Goal: Task Accomplishment & Management: Use online tool/utility

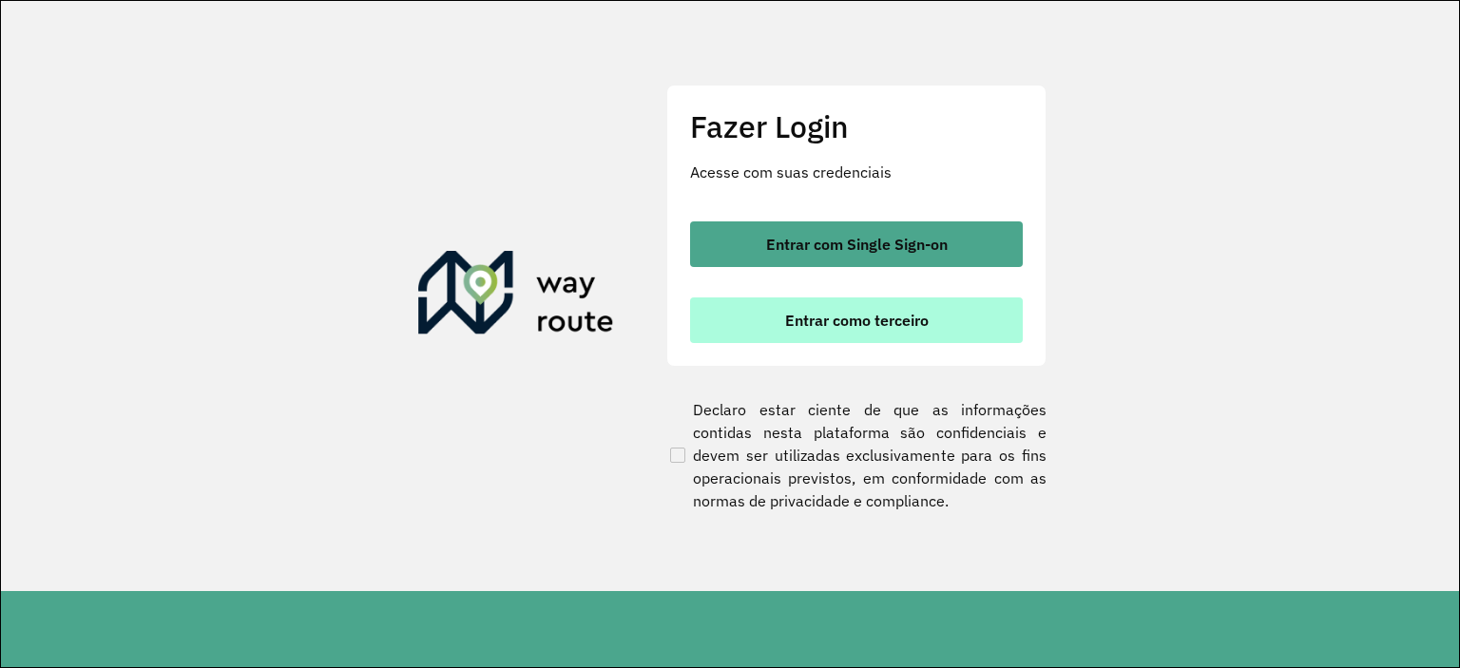
click at [841, 330] on button "Entrar como terceiro" at bounding box center [856, 321] width 333 height 46
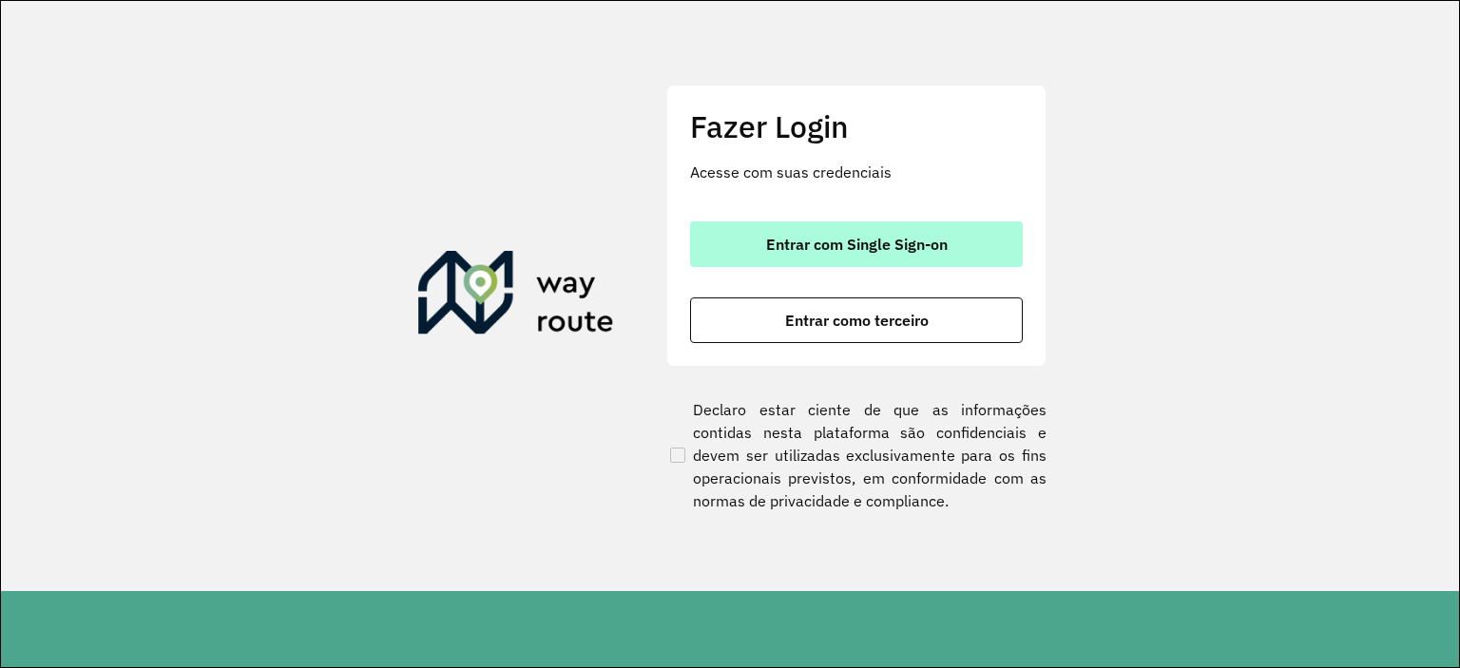
click at [822, 245] on span "Entrar com Single Sign-on" at bounding box center [857, 244] width 182 height 15
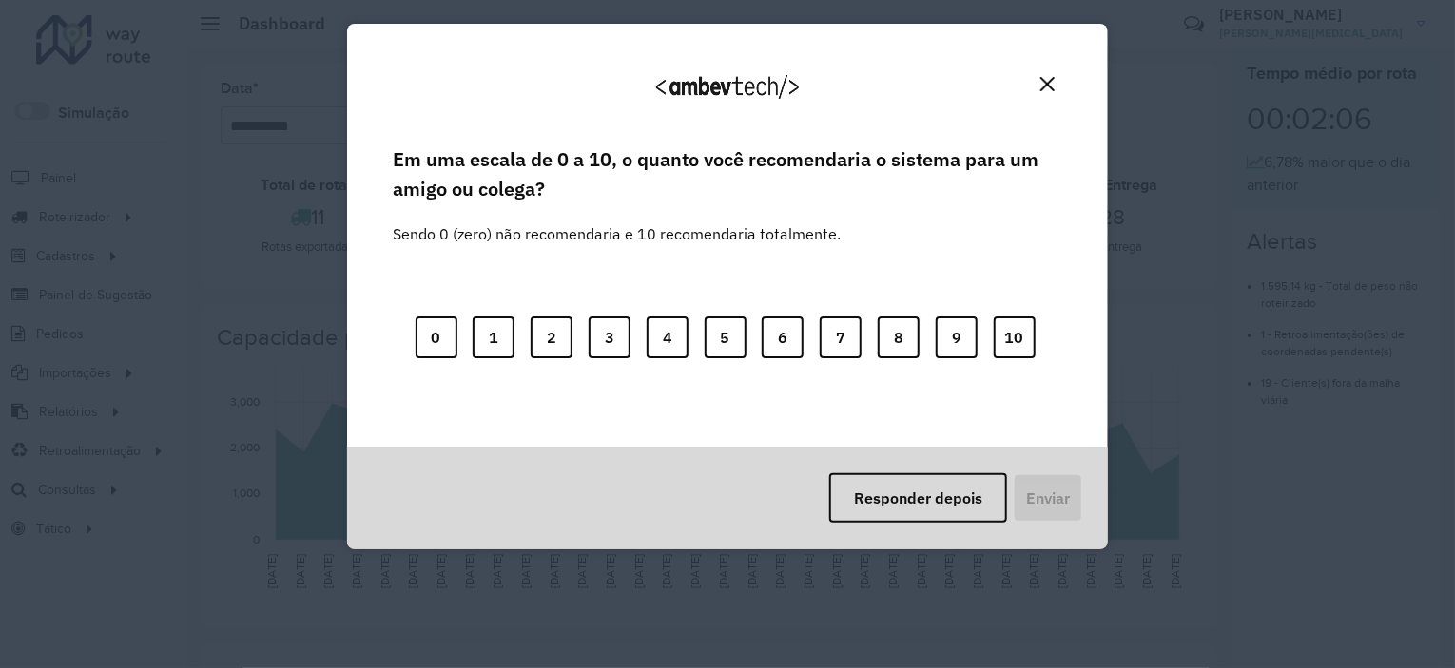
click at [272, 214] on div "Agradecemos seu feedback! Em uma escala de 0 a 10, o quanto você recomendaria o…" at bounding box center [727, 334] width 1455 height 668
click at [1041, 86] on img "Close" at bounding box center [1047, 84] width 14 height 14
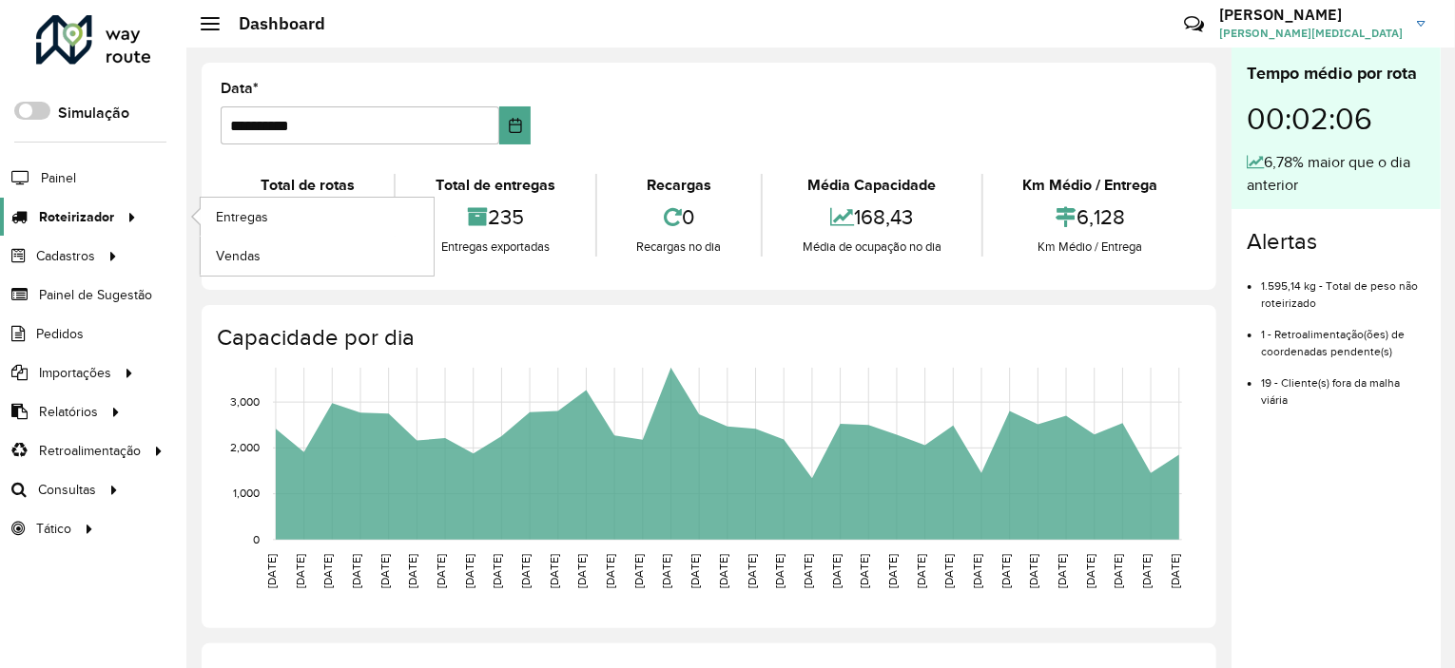
click at [68, 216] on span "Roteirizador" at bounding box center [76, 217] width 75 height 20
click at [276, 222] on link "Entregas" at bounding box center [317, 217] width 233 height 38
click at [256, 208] on span "Entregas" at bounding box center [243, 217] width 54 height 20
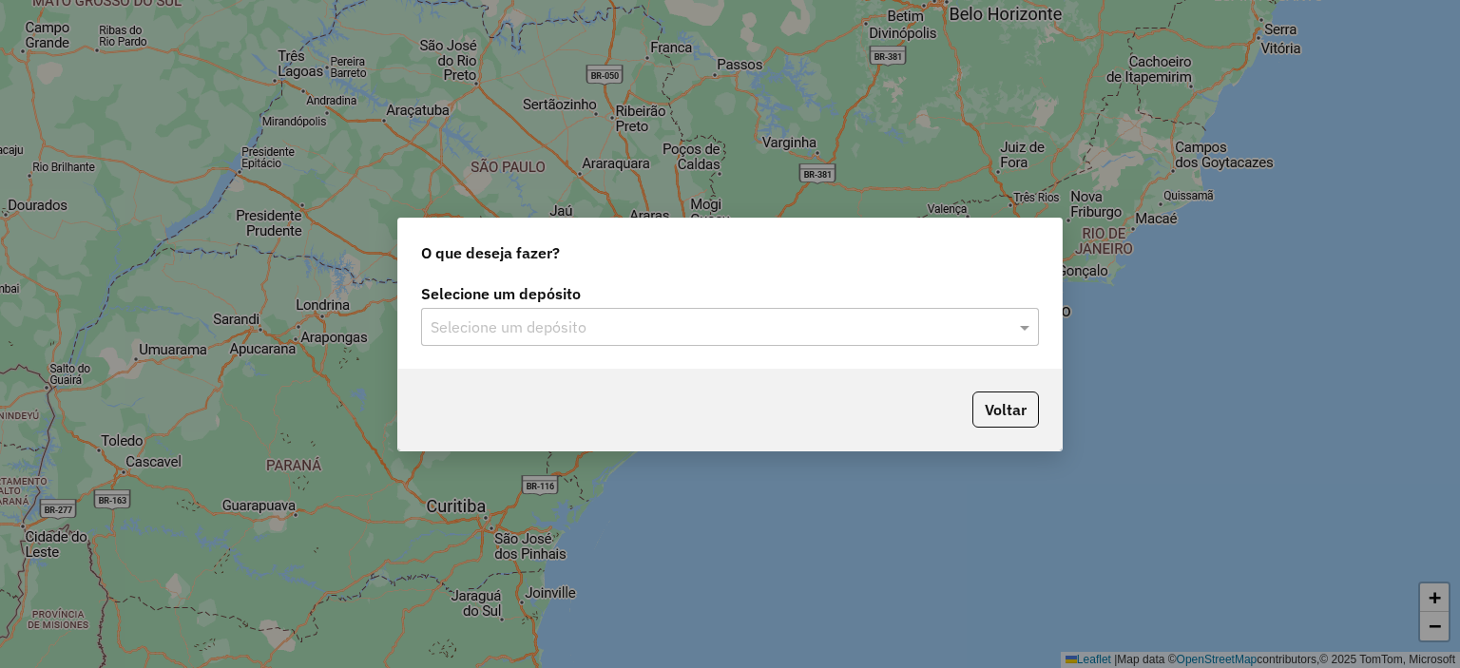
click at [561, 329] on input "text" at bounding box center [711, 328] width 561 height 23
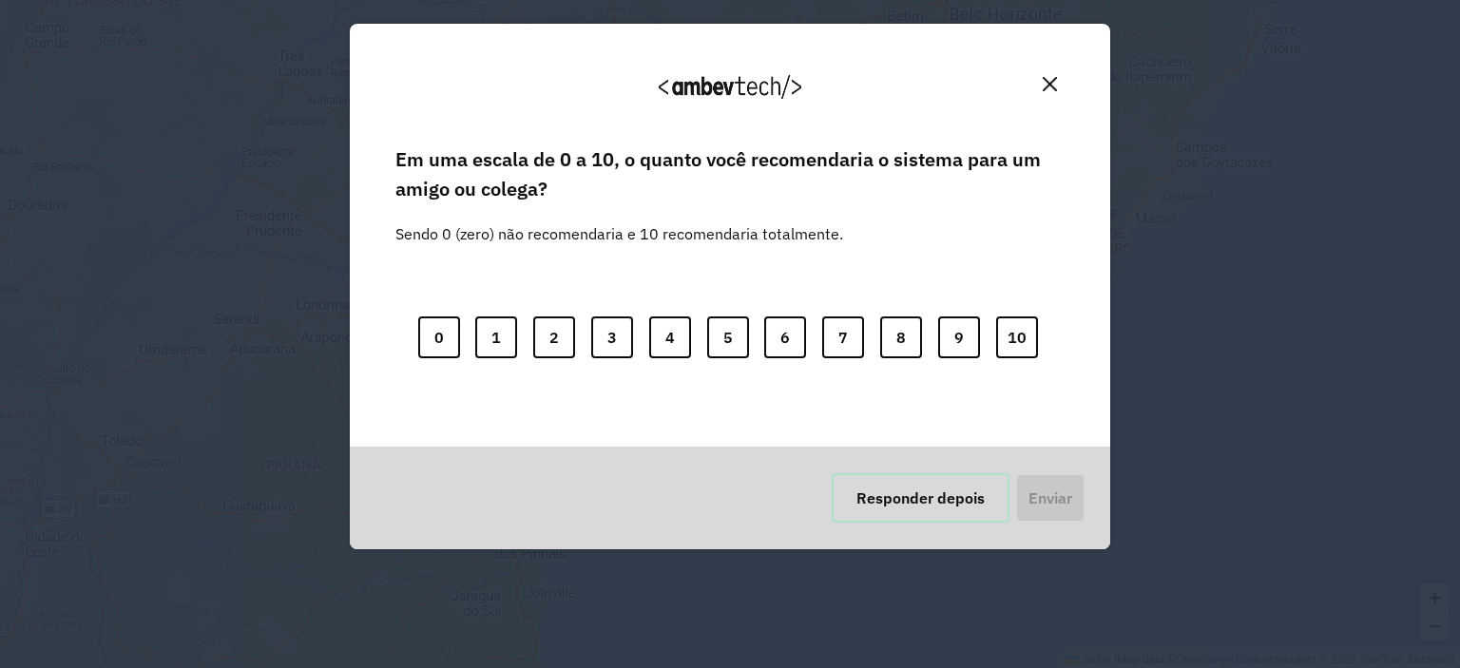
click at [928, 512] on button "Responder depois" at bounding box center [921, 498] width 178 height 49
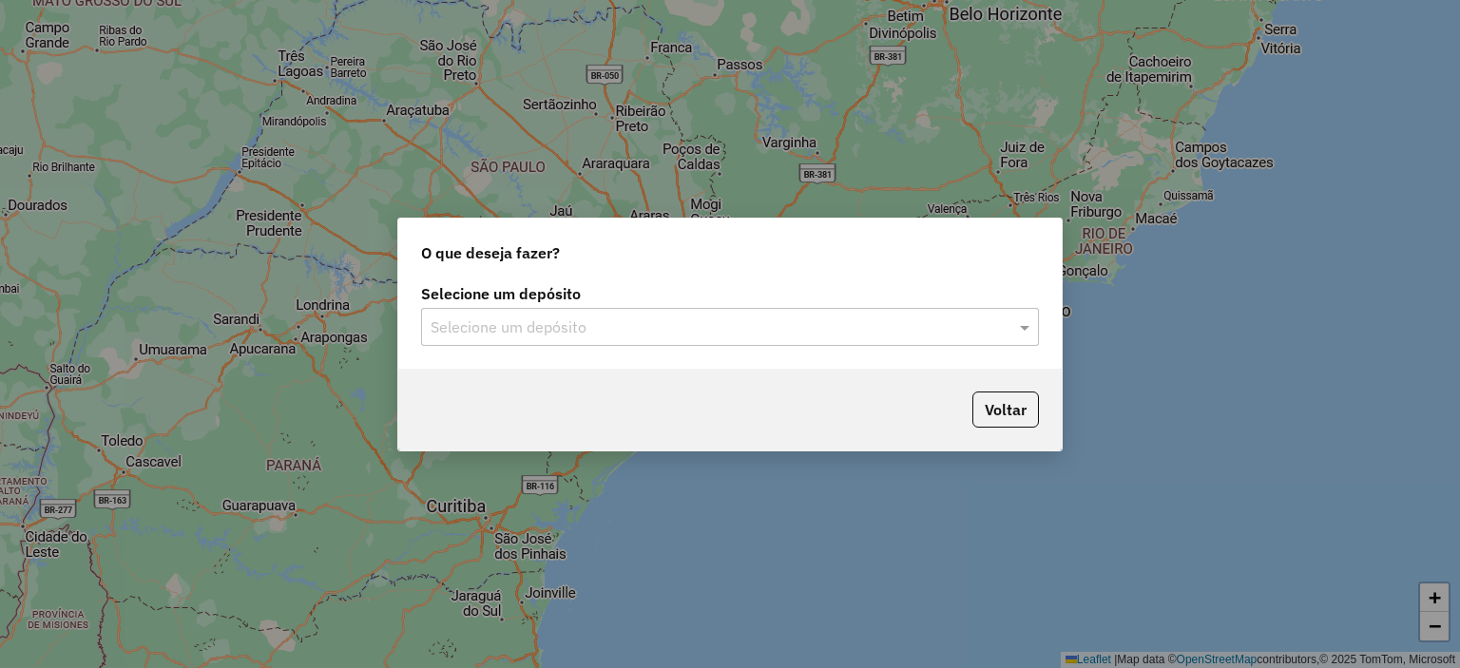
click at [659, 334] on input "text" at bounding box center [711, 328] width 561 height 23
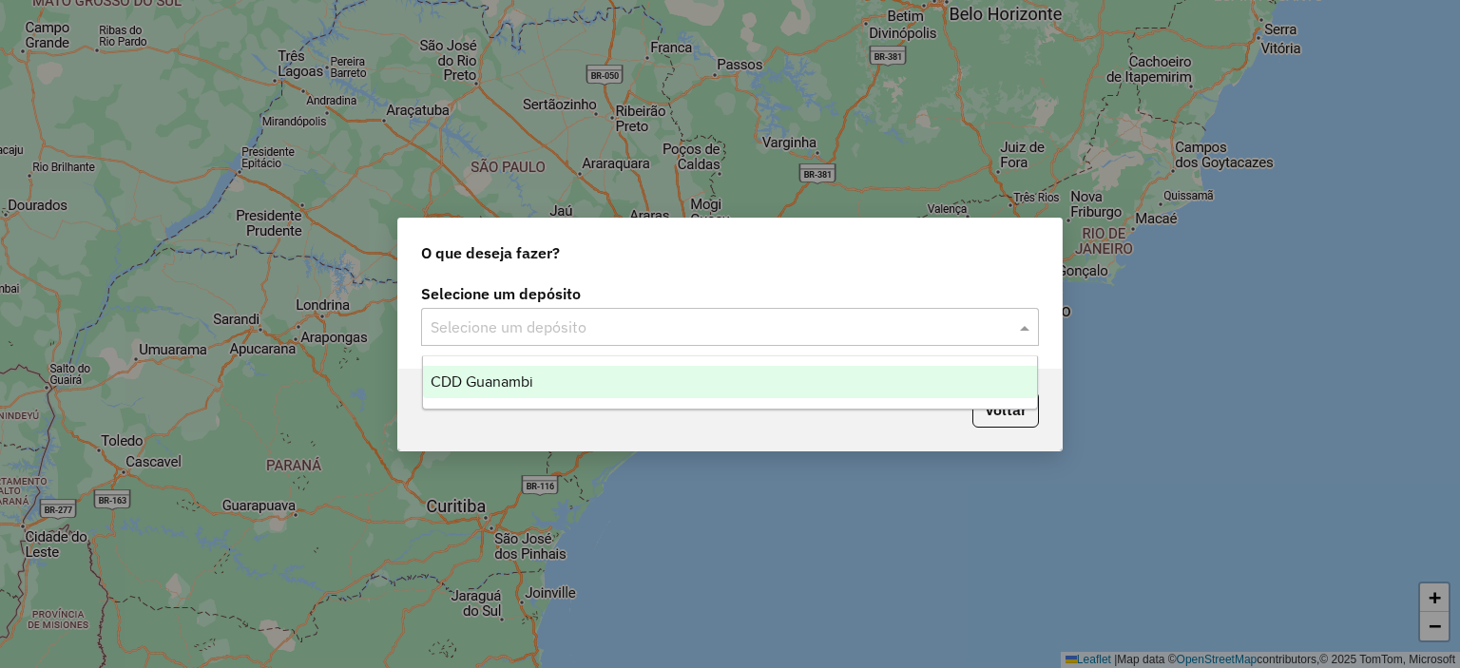
click at [590, 396] on div "CDD Guanambi" at bounding box center [730, 382] width 615 height 32
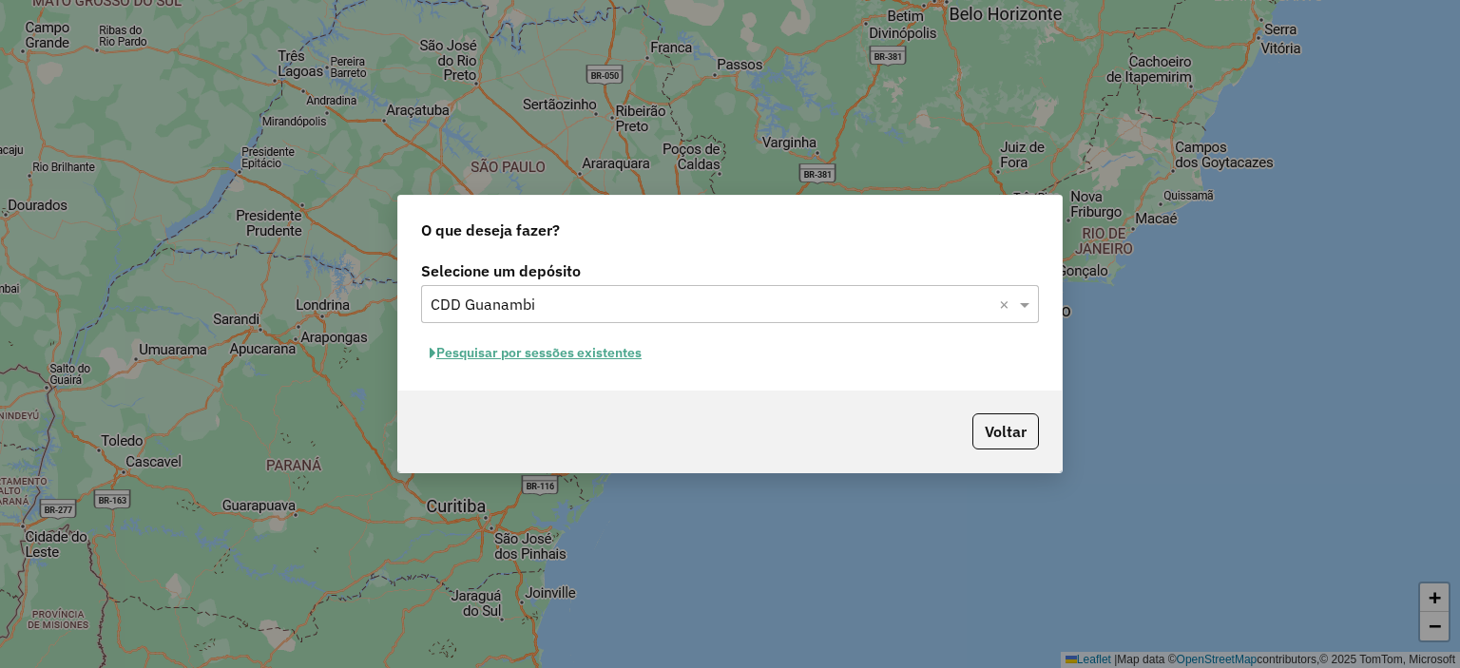
click at [595, 357] on button "Pesquisar por sessões existentes" at bounding box center [535, 352] width 229 height 29
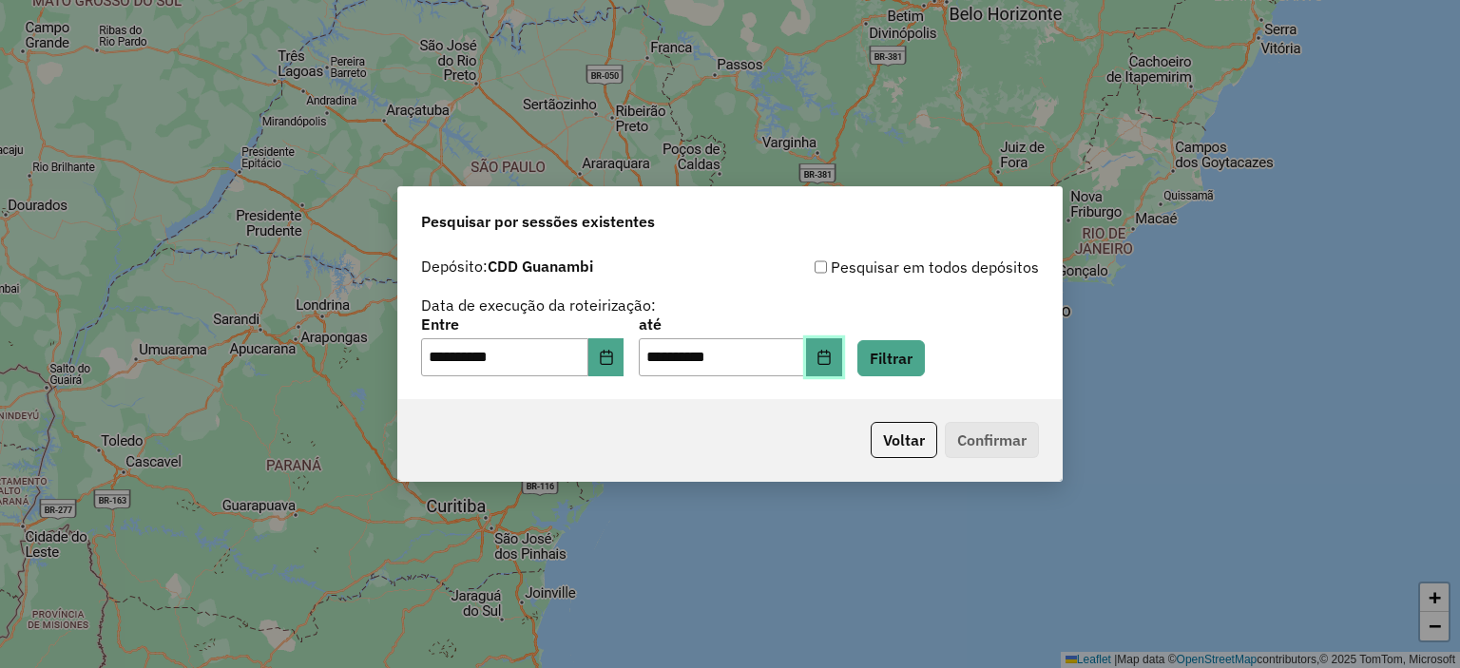
click at [832, 352] on icon "Choose Date" at bounding box center [824, 357] width 15 height 15
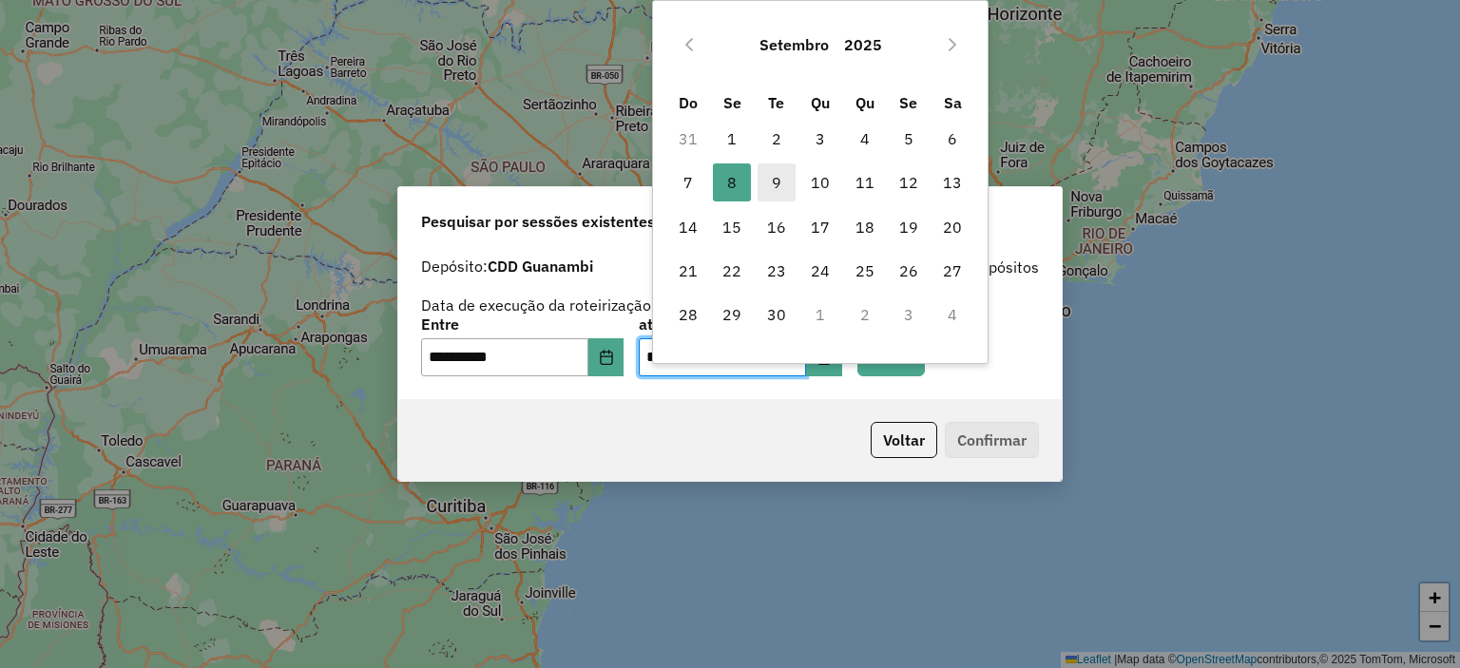
click at [769, 173] on span "9" at bounding box center [777, 183] width 38 height 38
type input "**********"
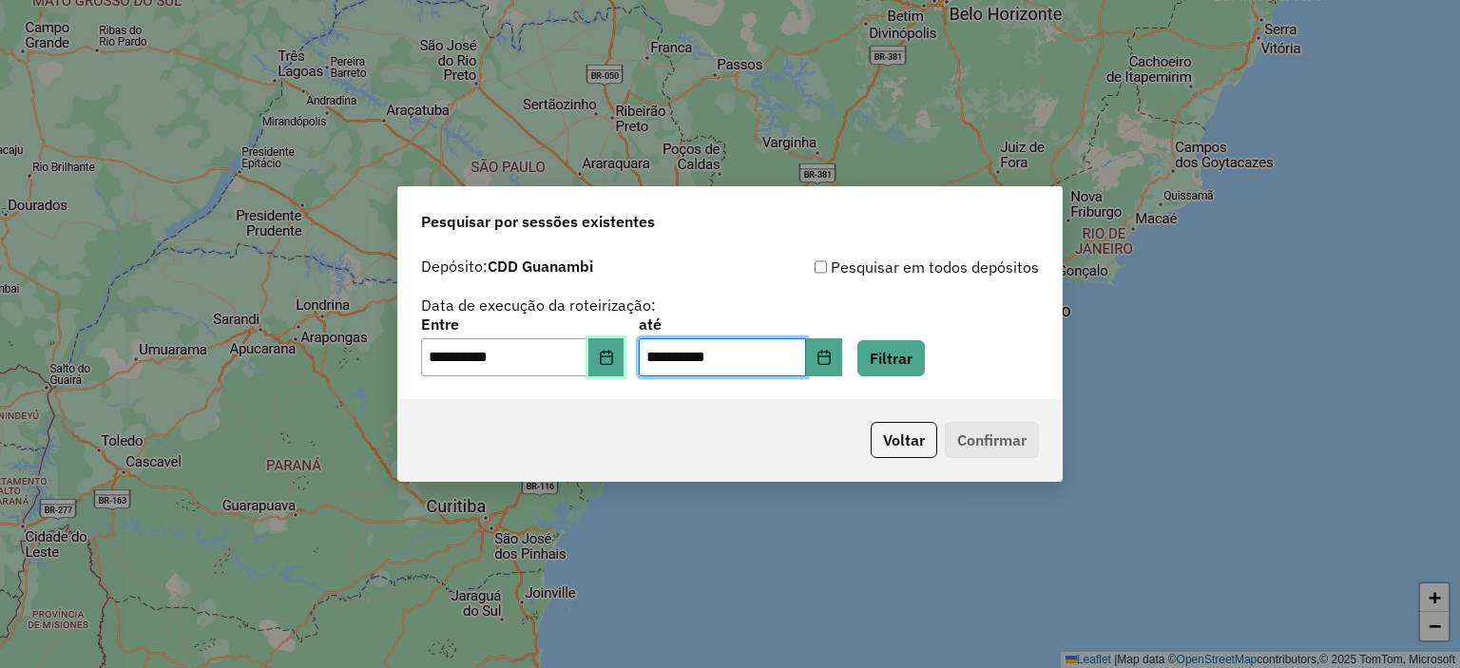
click at [613, 352] on icon "Choose Date" at bounding box center [606, 357] width 15 height 15
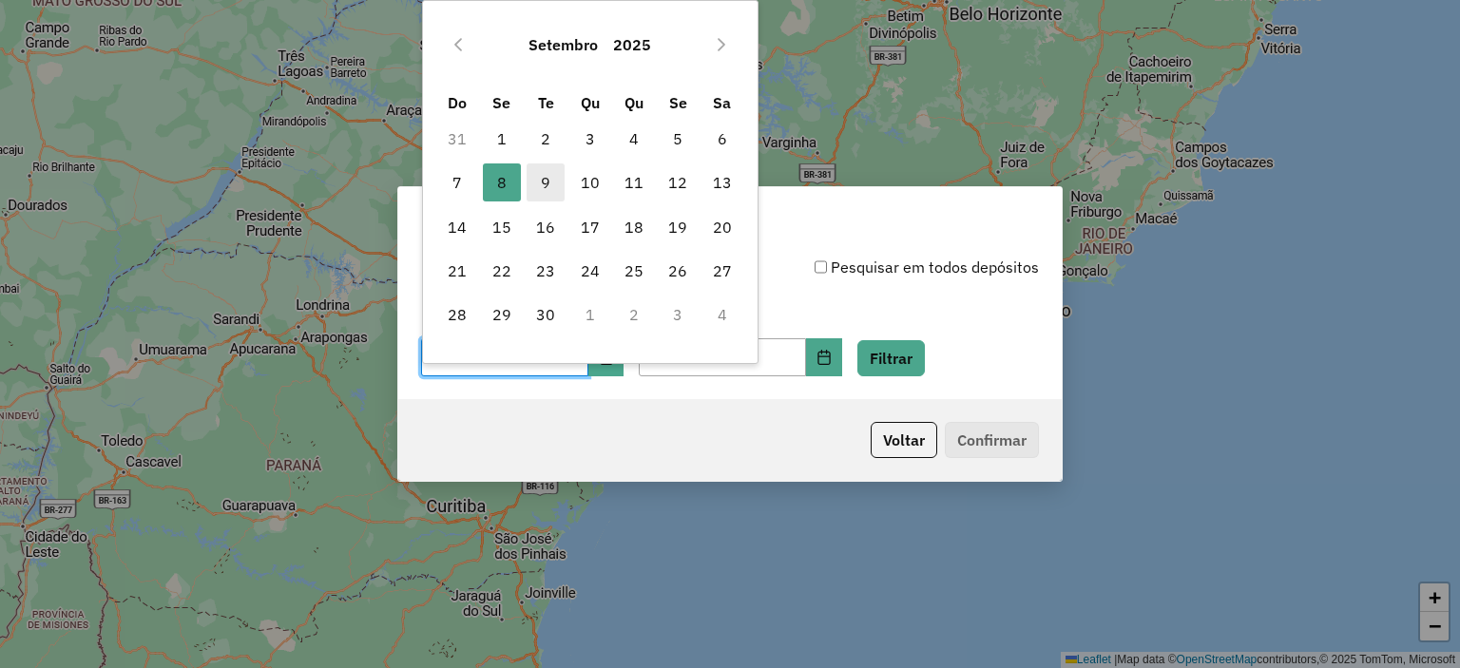
click at [532, 170] on span "9" at bounding box center [546, 183] width 38 height 38
type input "**********"
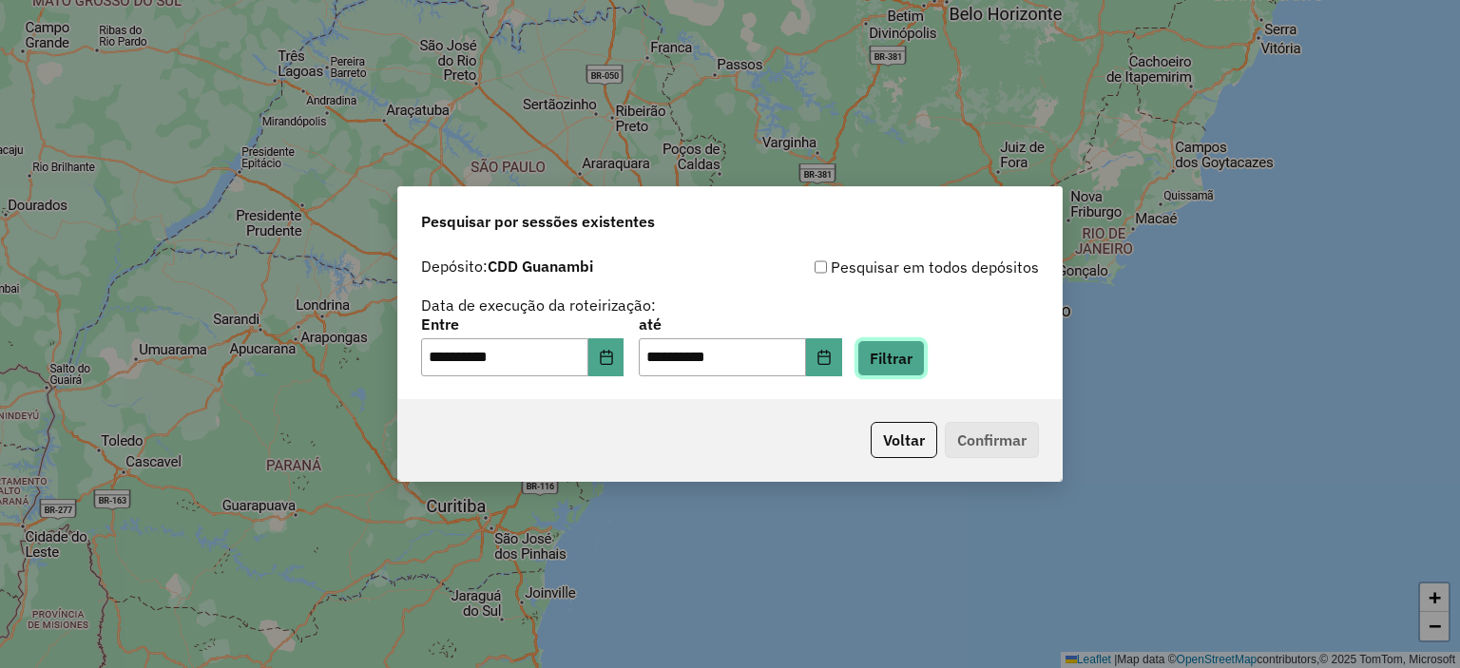
click at [925, 358] on button "Filtrar" at bounding box center [892, 358] width 68 height 36
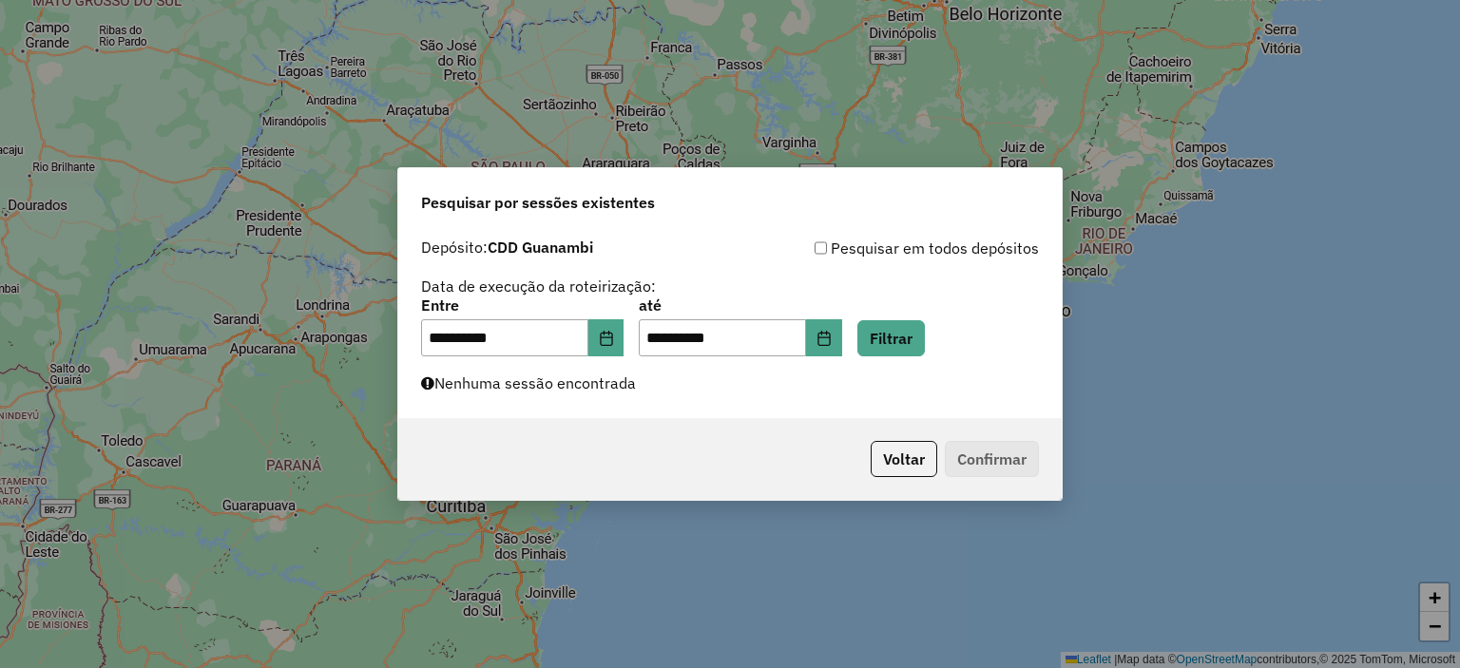
click at [1230, 310] on div "**********" at bounding box center [730, 334] width 1460 height 668
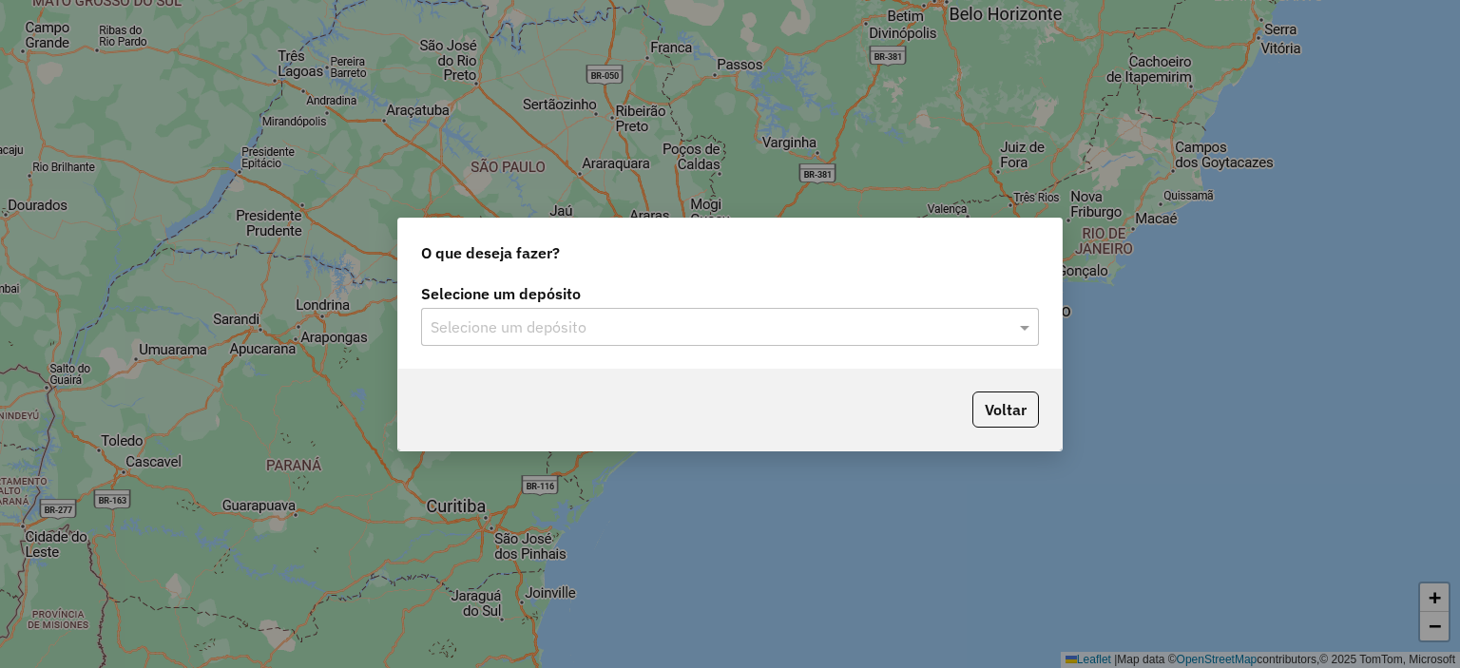
click at [830, 341] on div "Selecione um depósito" at bounding box center [730, 327] width 618 height 38
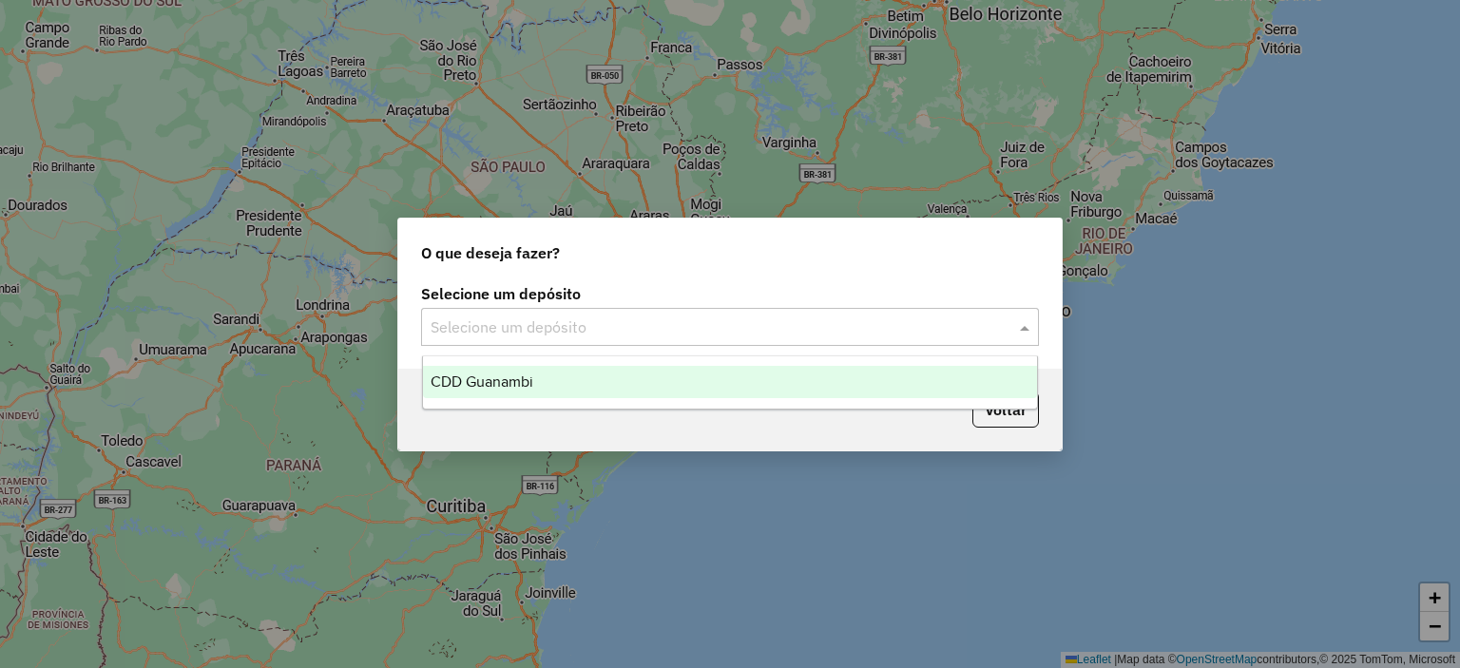
click at [707, 373] on div "CDD Guanambi" at bounding box center [730, 382] width 615 height 32
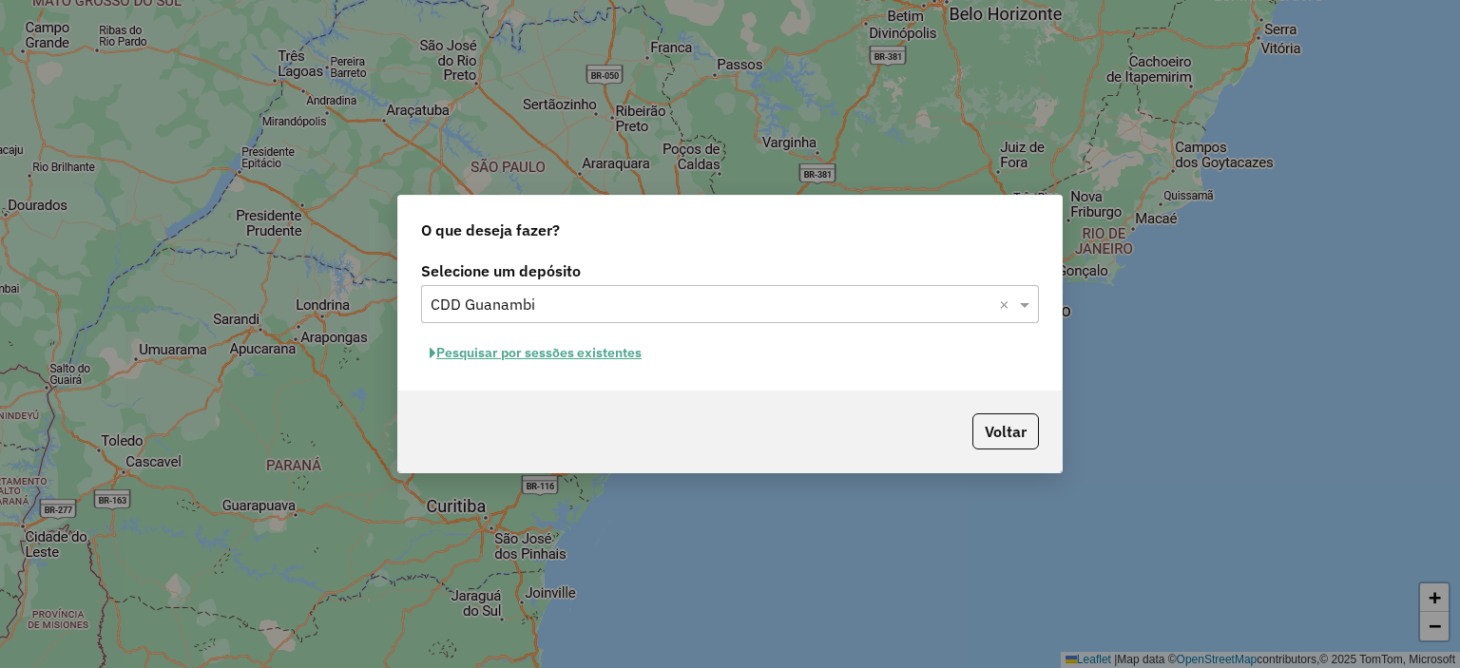
click at [574, 352] on hb-app "Aguarde... Pop-up bloqueado! Seu navegador bloqueou automáticamente a abertura …" at bounding box center [730, 334] width 1460 height 668
click at [582, 353] on button "Pesquisar por sessões existentes" at bounding box center [535, 352] width 229 height 29
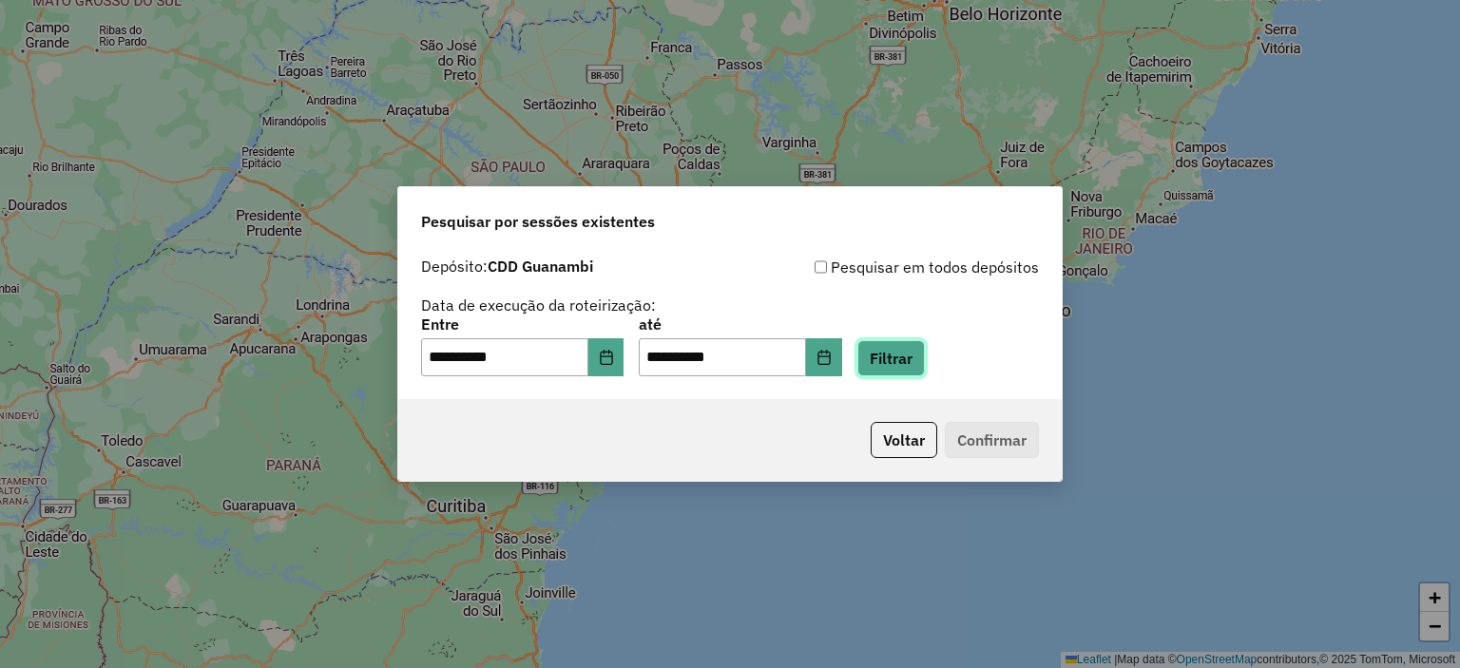
click at [899, 353] on button "Filtrar" at bounding box center [892, 358] width 68 height 36
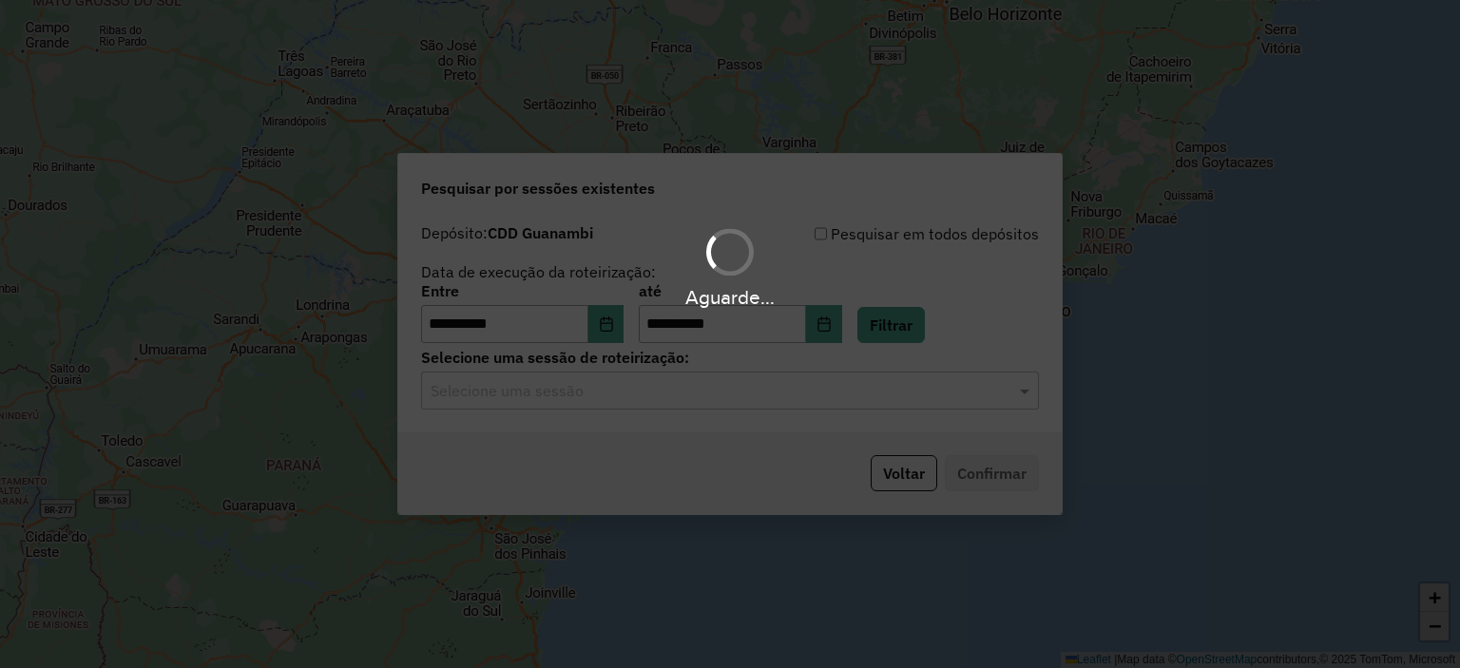
click at [618, 396] on div "Aguarde..." at bounding box center [730, 334] width 1460 height 668
click at [655, 387] on input "text" at bounding box center [711, 391] width 561 height 23
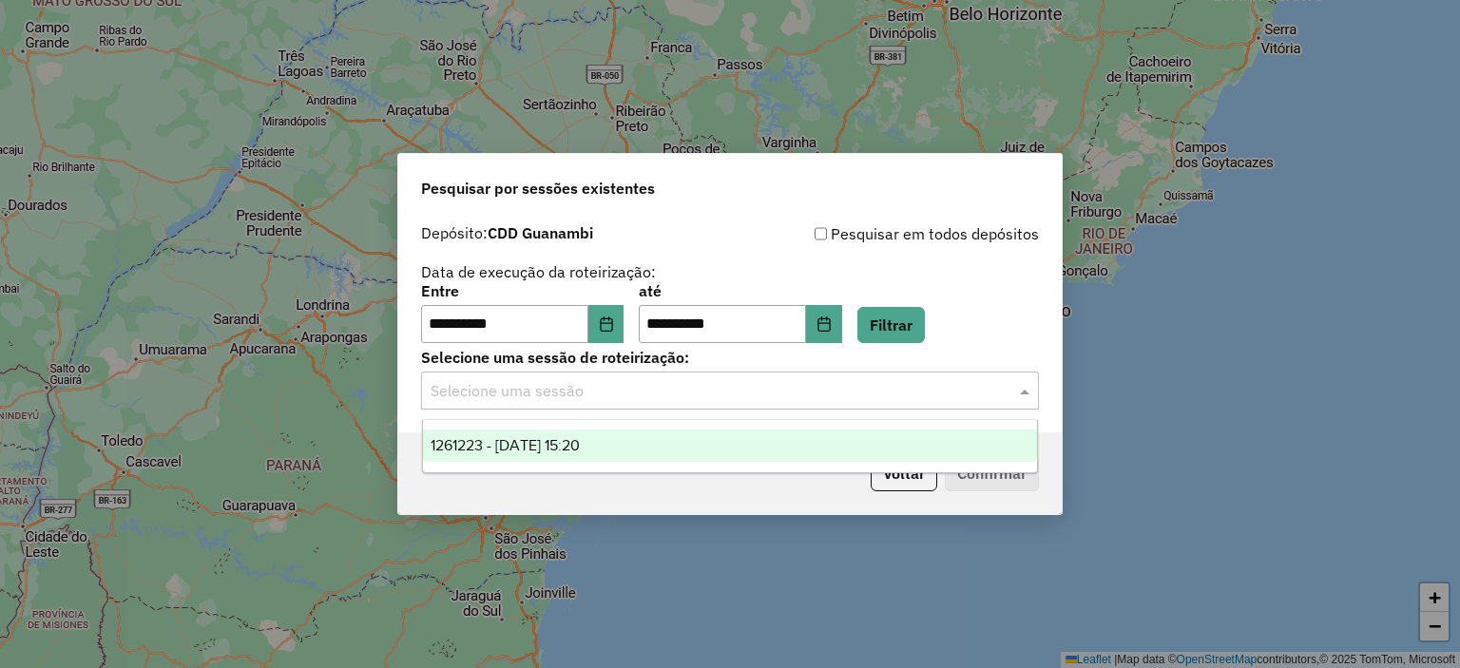
click at [666, 451] on div "1261223 - 08/09/2025 15:20" at bounding box center [730, 446] width 615 height 32
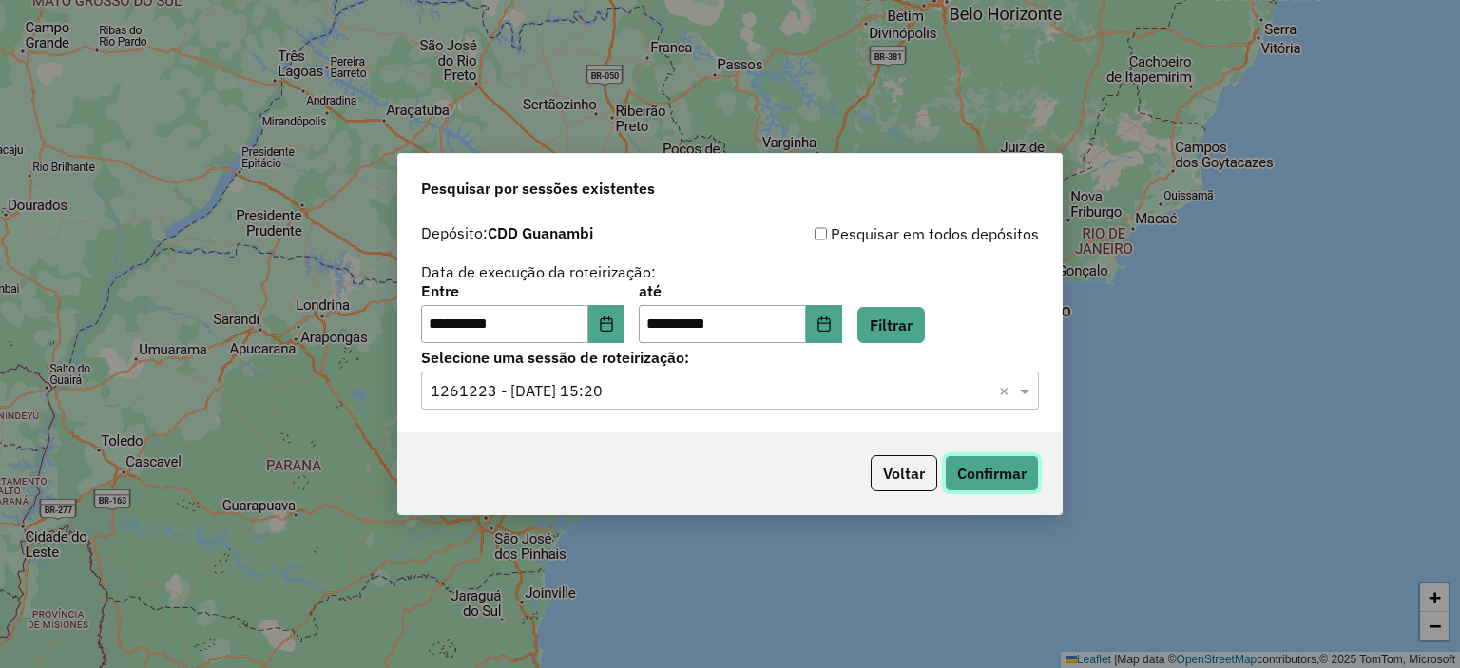
click at [988, 474] on button "Confirmar" at bounding box center [992, 473] width 94 height 36
click at [830, 319] on icon "Choose Date" at bounding box center [824, 324] width 12 height 15
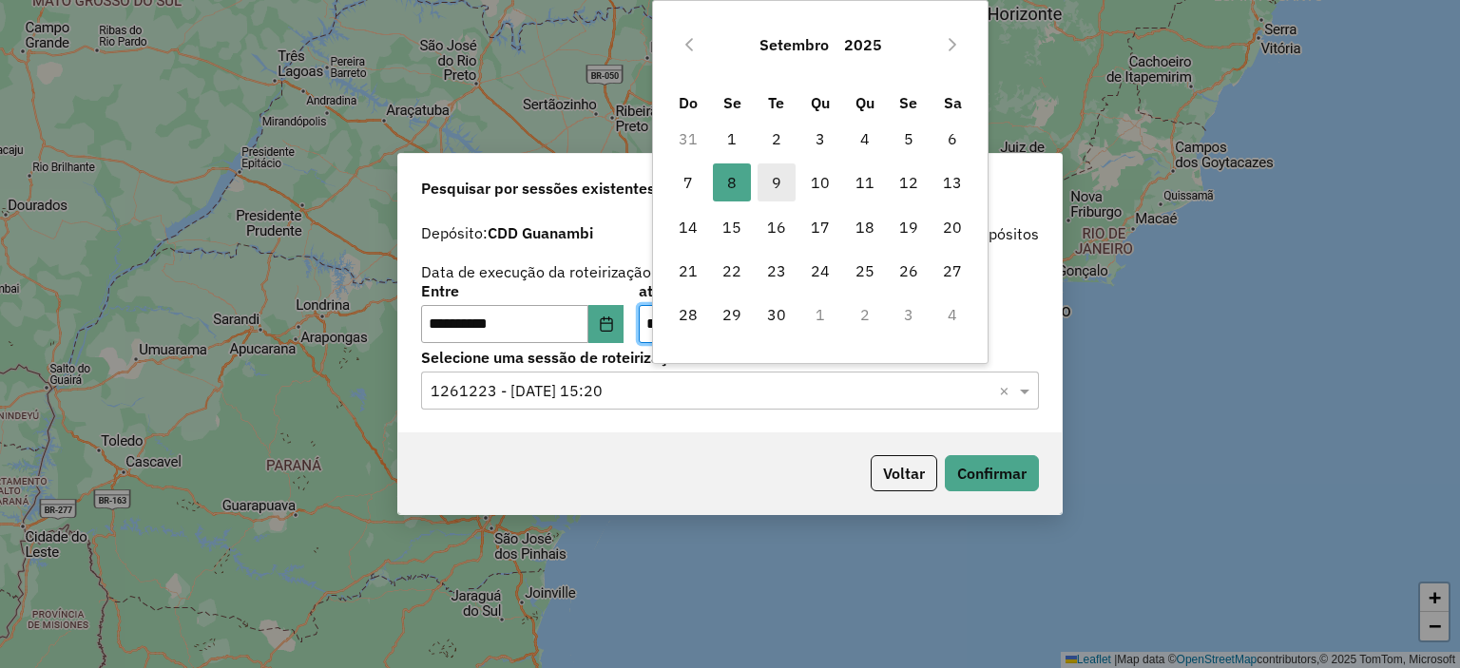
click at [776, 184] on span "9" at bounding box center [777, 183] width 38 height 38
type input "**********"
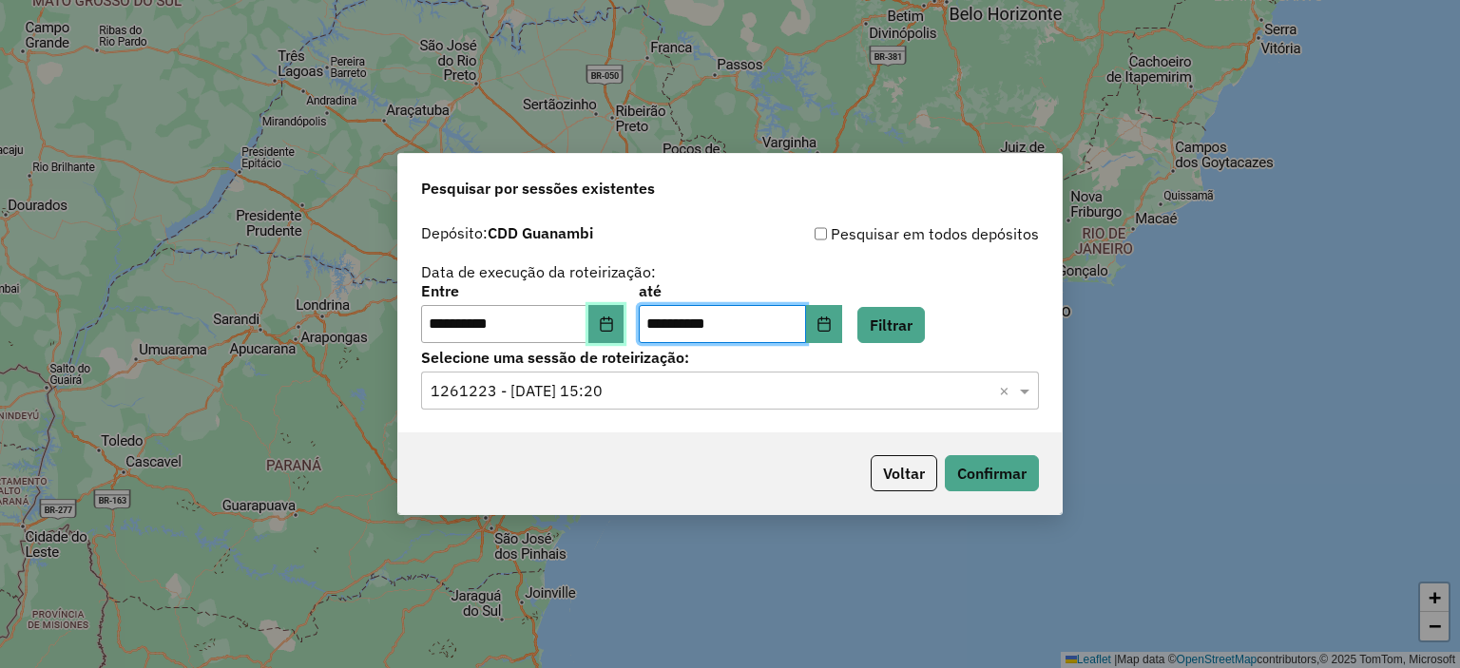
click at [620, 334] on button "Choose Date" at bounding box center [607, 324] width 36 height 38
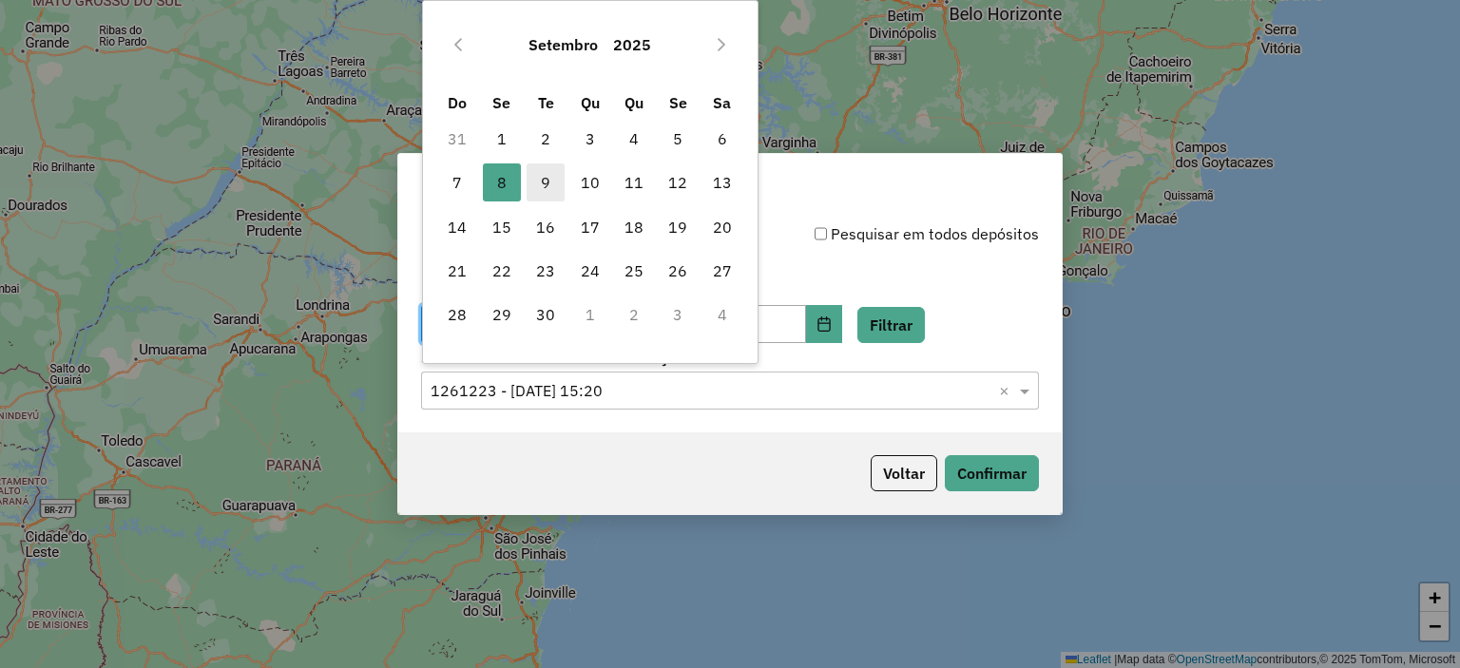
click at [550, 185] on span "9" at bounding box center [546, 183] width 38 height 38
type input "**********"
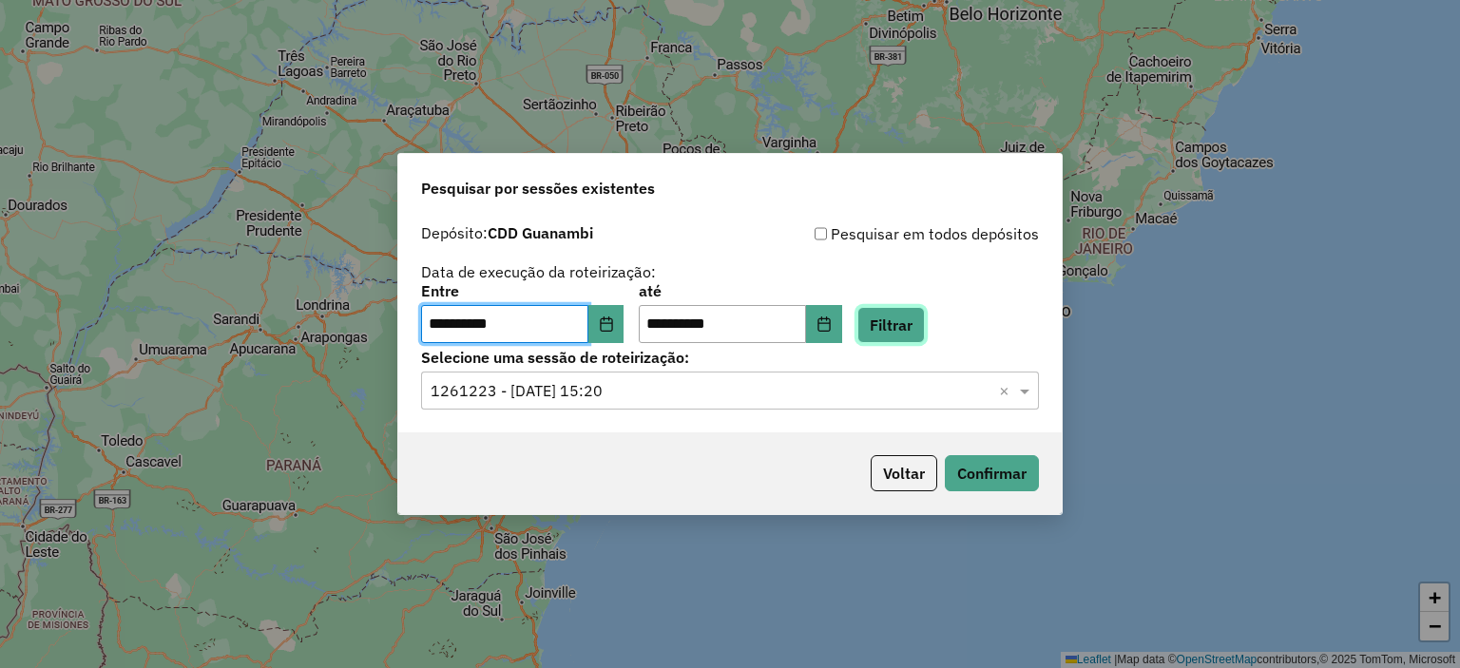
click at [910, 333] on button "Filtrar" at bounding box center [892, 325] width 68 height 36
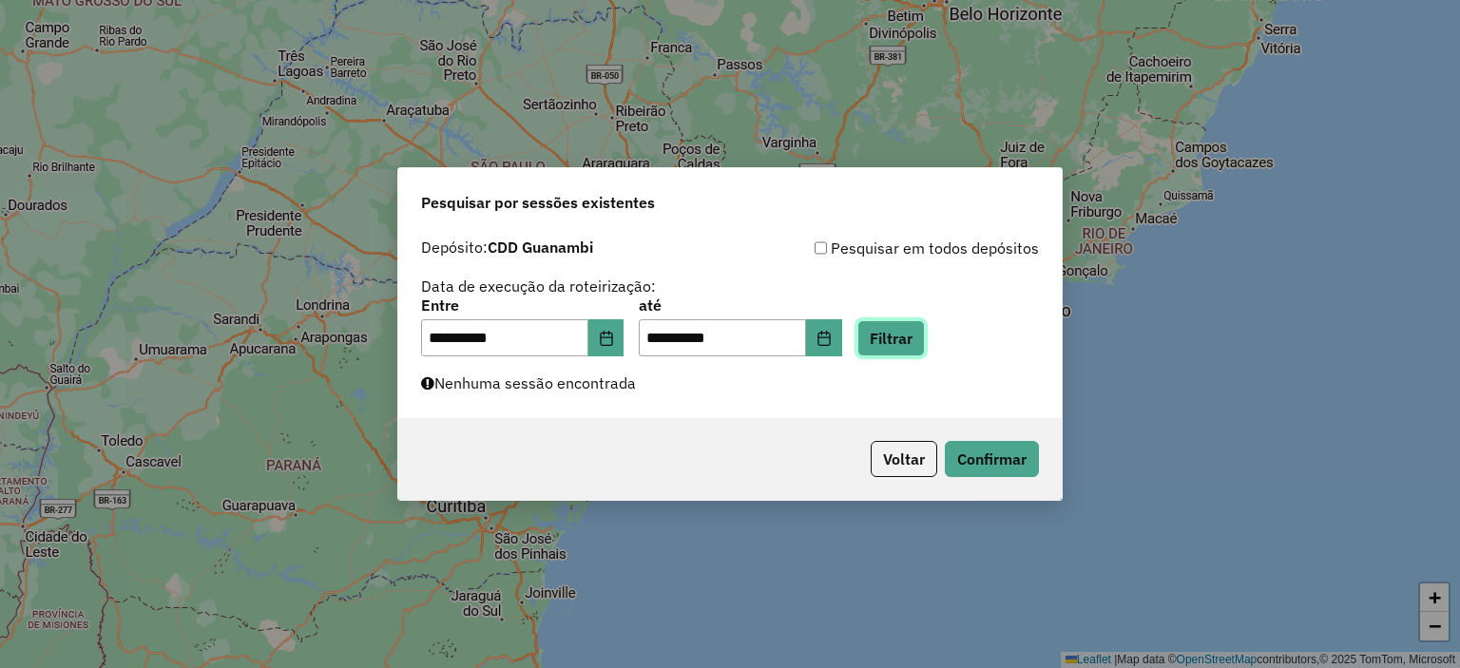
click at [925, 348] on button "Filtrar" at bounding box center [892, 338] width 68 height 36
click at [905, 333] on button "Filtrar" at bounding box center [892, 338] width 68 height 36
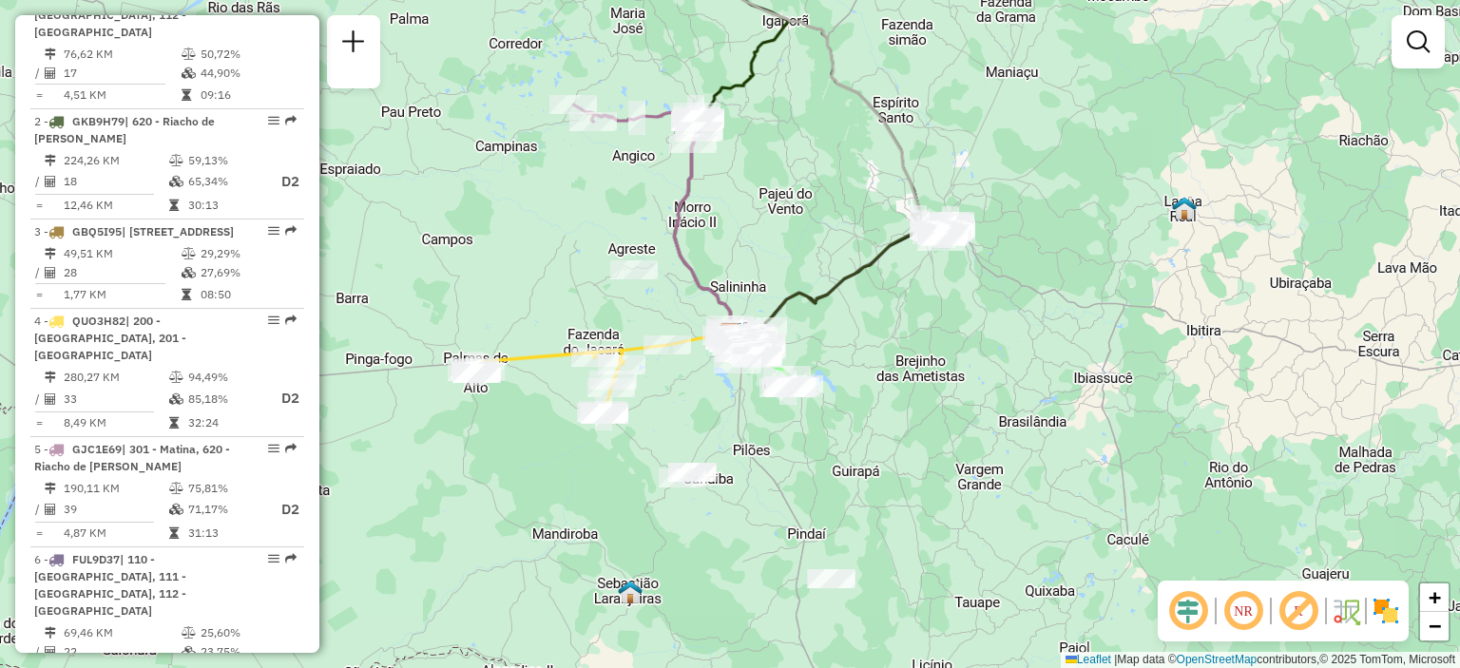
scroll to position [653, 0]
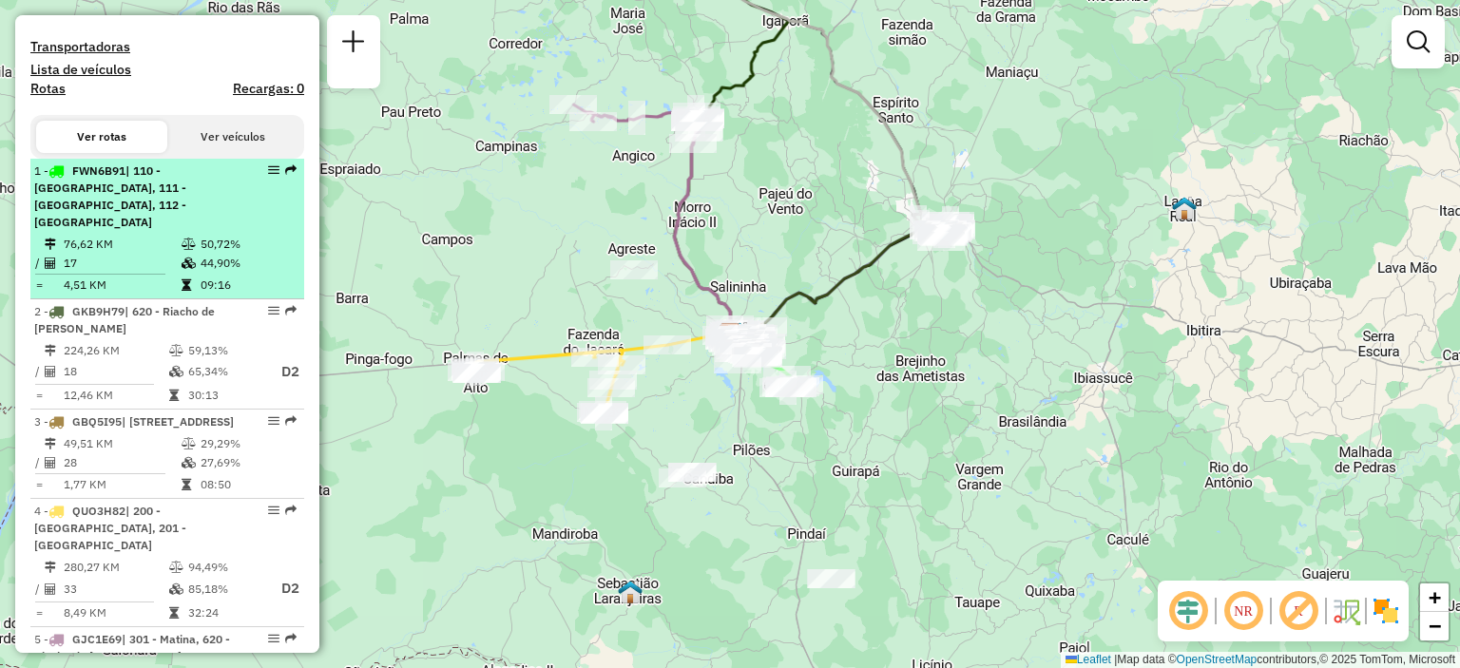
click at [168, 235] on td "76,62 KM" at bounding box center [122, 244] width 118 height 19
select select "**********"
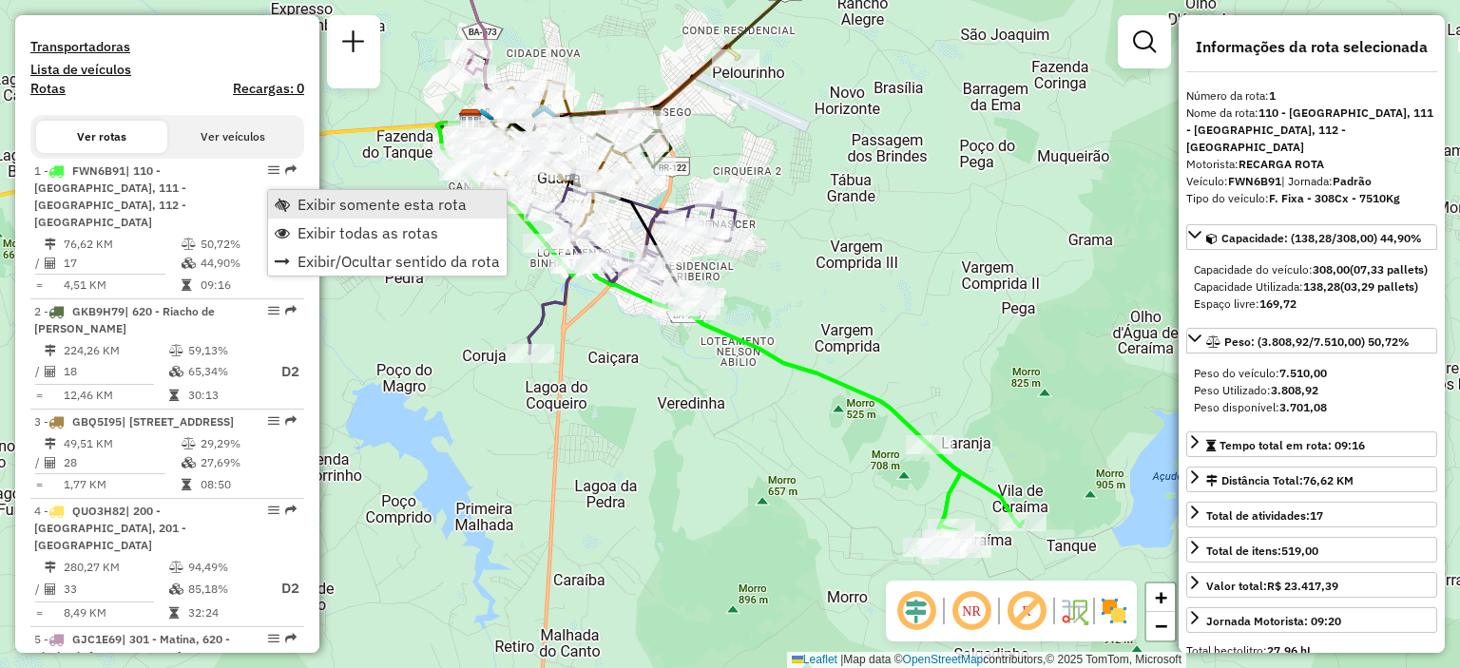
click at [295, 198] on link "Exibir somente esta rota" at bounding box center [387, 204] width 239 height 29
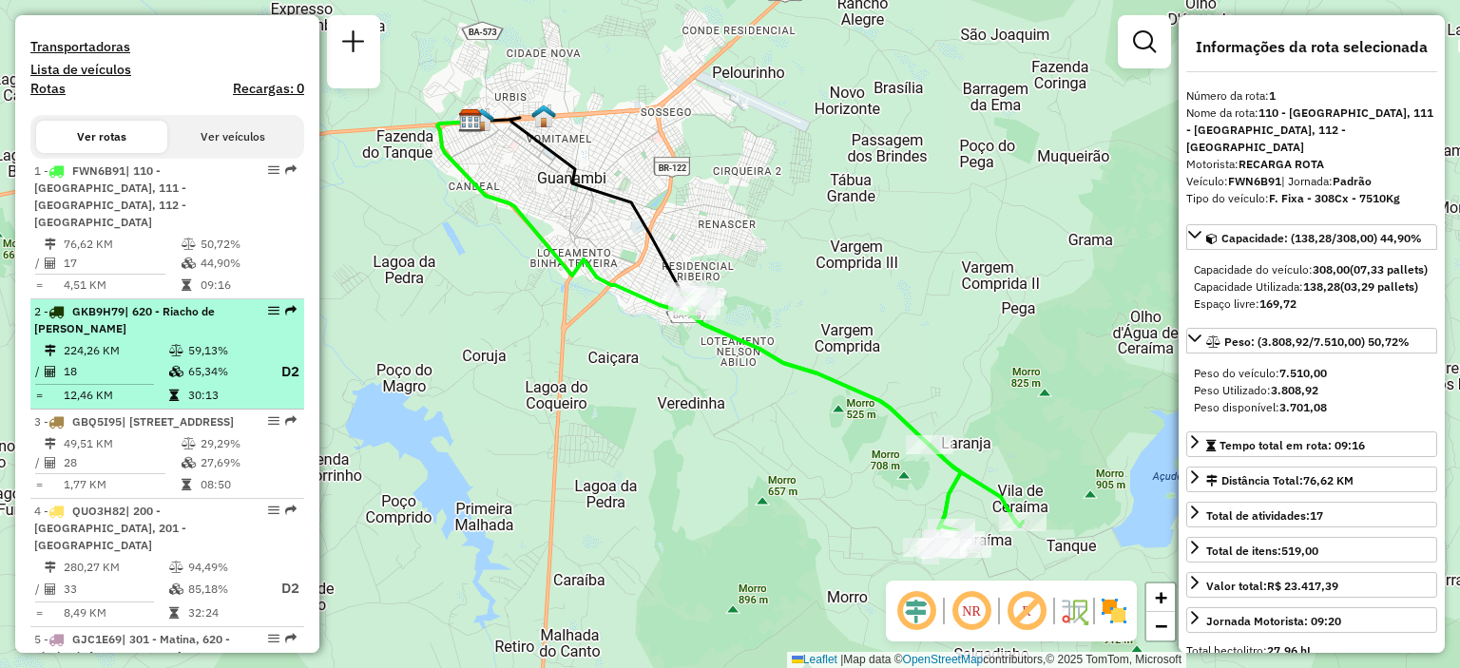
click at [55, 341] on td at bounding box center [53, 350] width 19 height 19
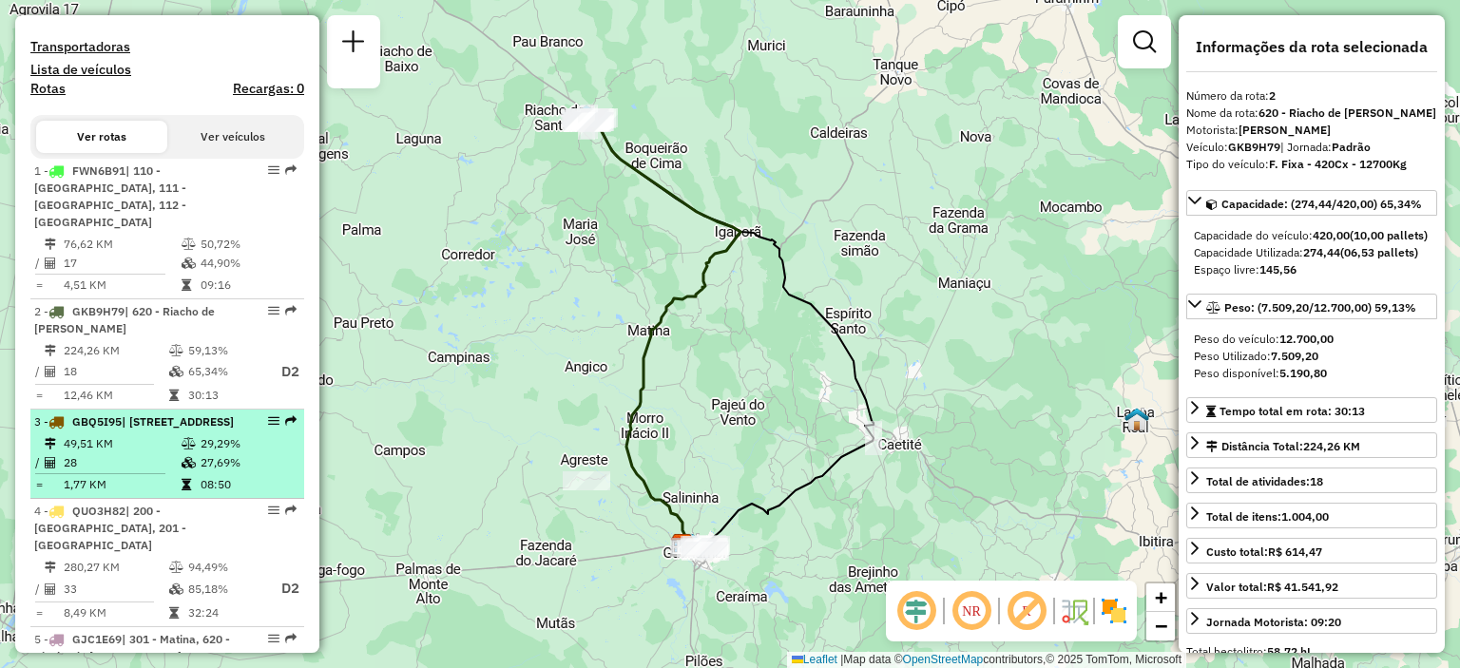
click at [187, 429] on span "| [STREET_ADDRESS]" at bounding box center [178, 422] width 112 height 14
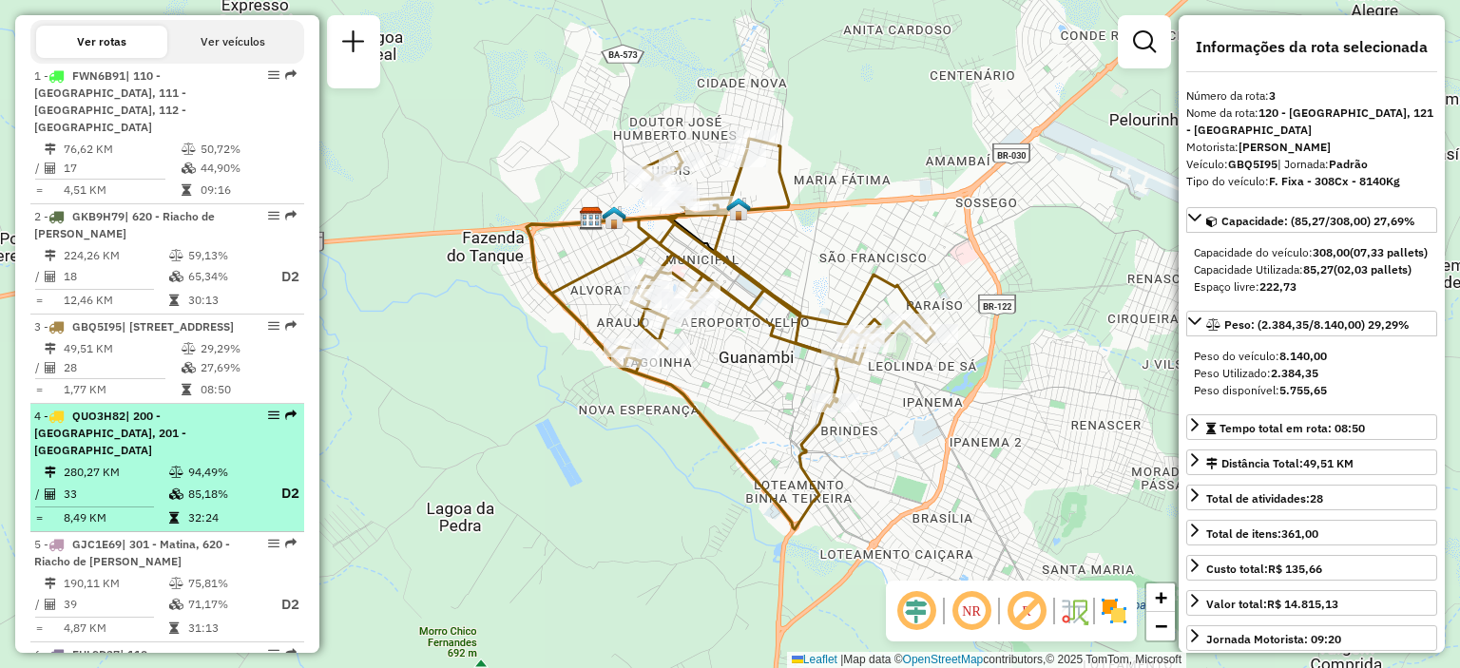
scroll to position [938, 0]
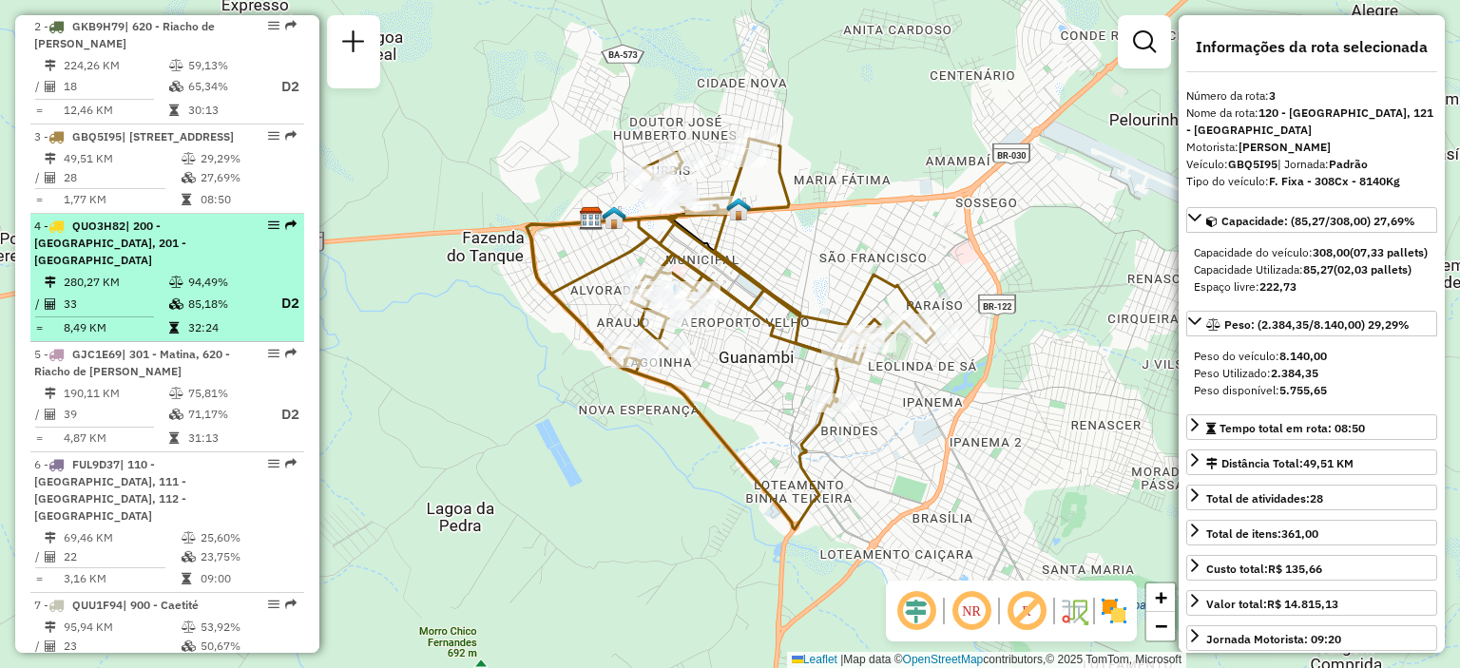
click at [156, 288] on td "280,27 KM" at bounding box center [116, 282] width 106 height 19
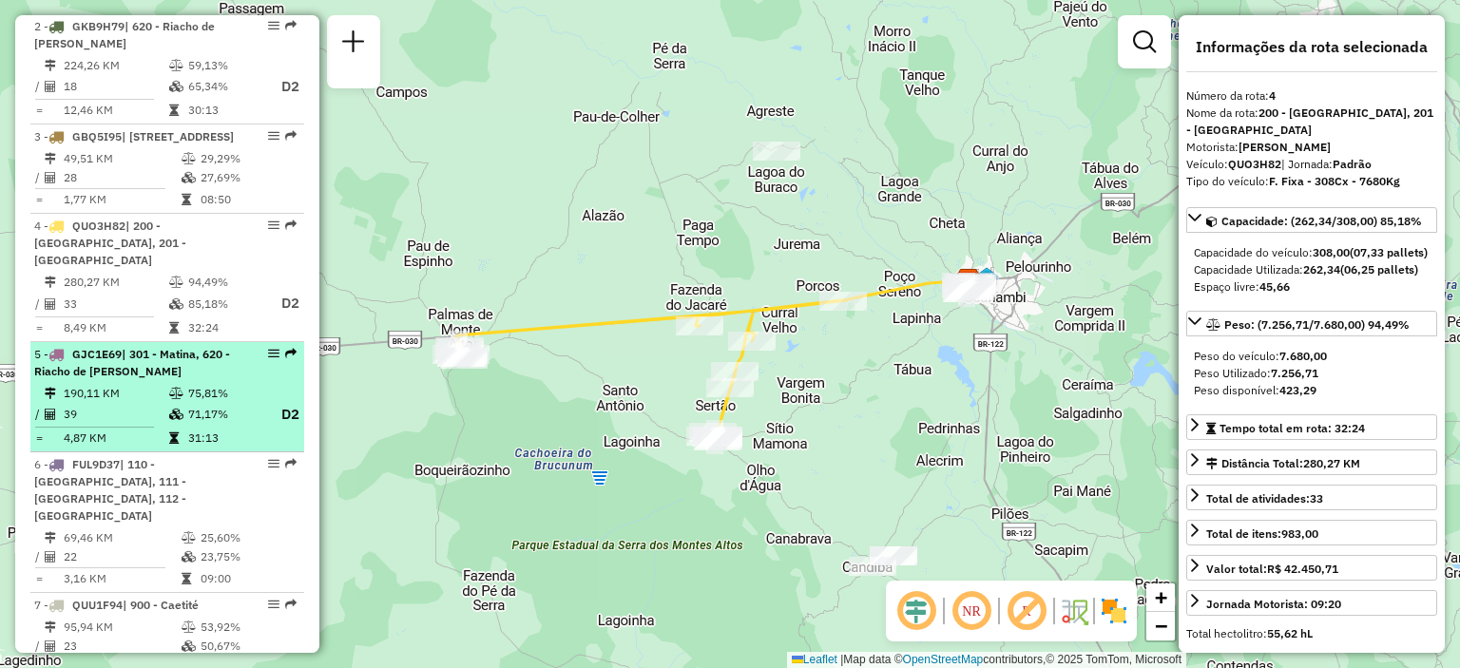
click at [164, 417] on td "39" at bounding box center [116, 415] width 106 height 24
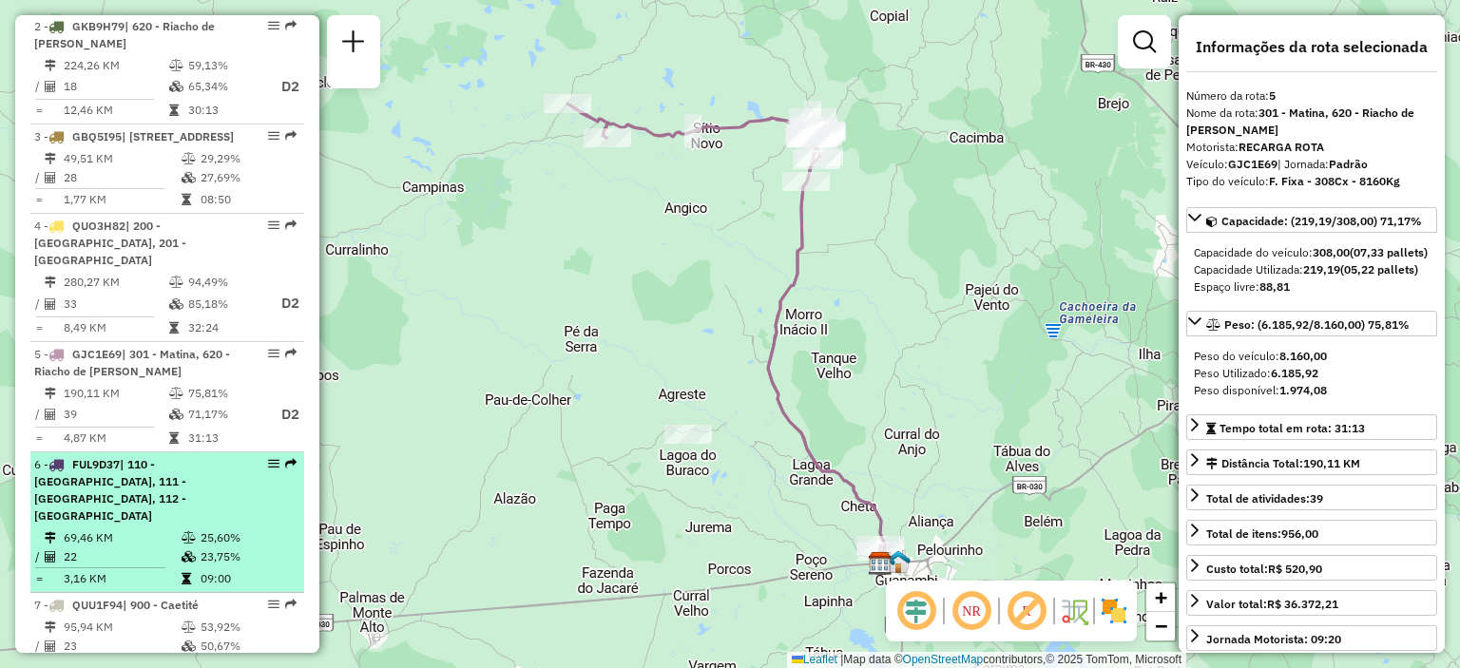
click at [168, 492] on div "6 - FUL9D37 | 110 - [GEOGRAPHIC_DATA], 111 - [GEOGRAPHIC_DATA], 112 - [GEOGRAPH…" at bounding box center [135, 490] width 202 height 68
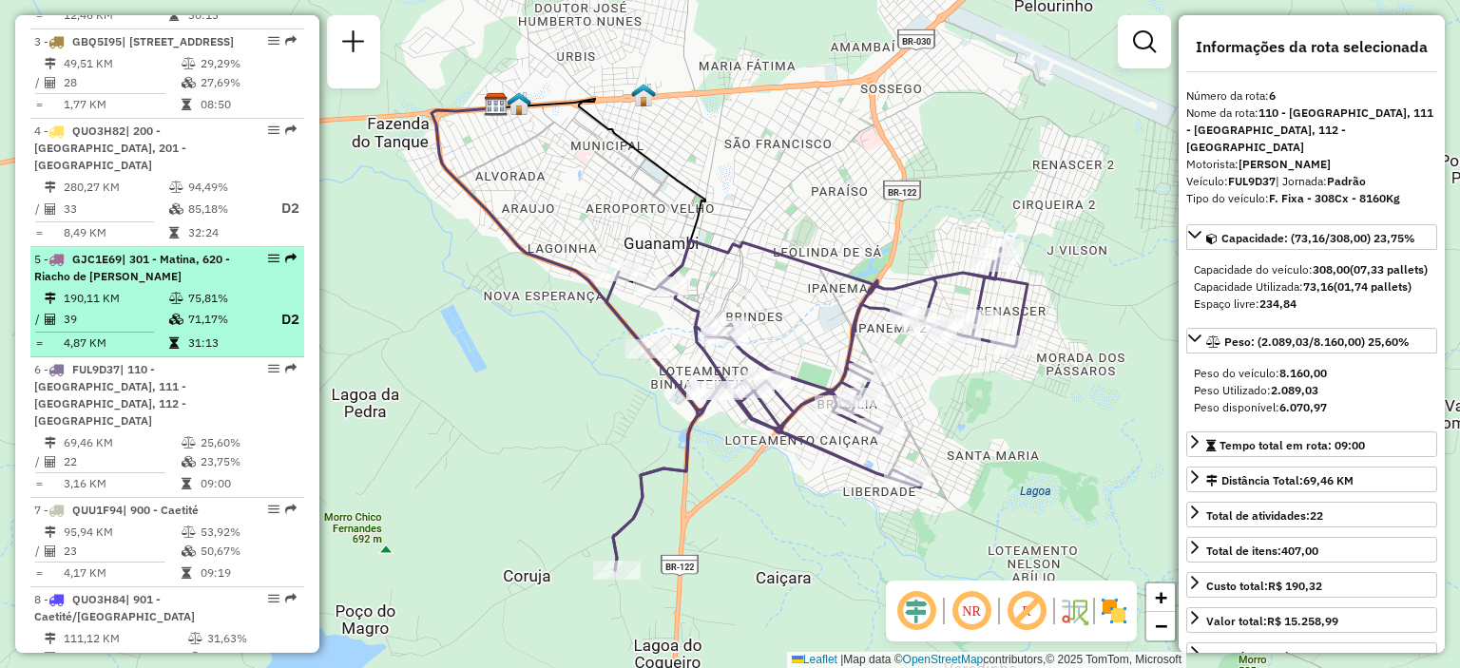
scroll to position [1129, 0]
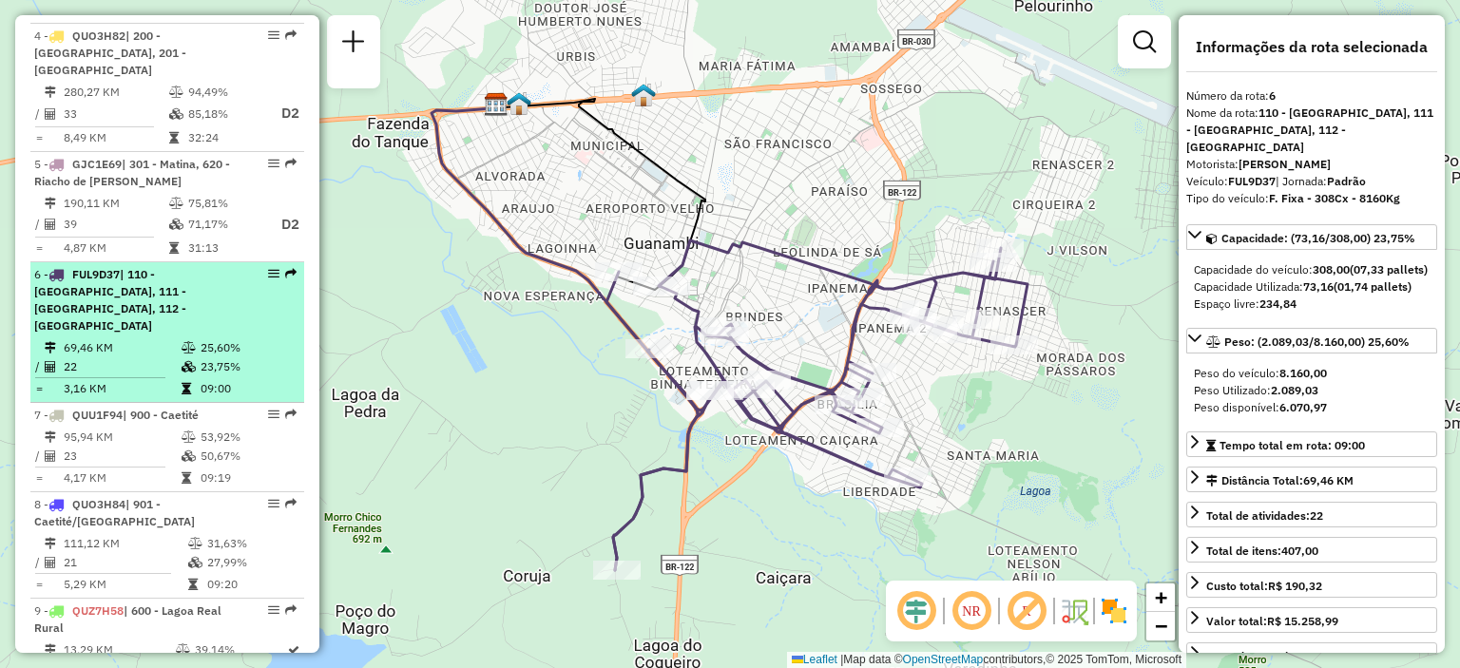
click at [168, 310] on div "6 - FUL9D37 | 110 - [GEOGRAPHIC_DATA], 111 - [GEOGRAPHIC_DATA], 112 - [GEOGRAPH…" at bounding box center [135, 300] width 202 height 68
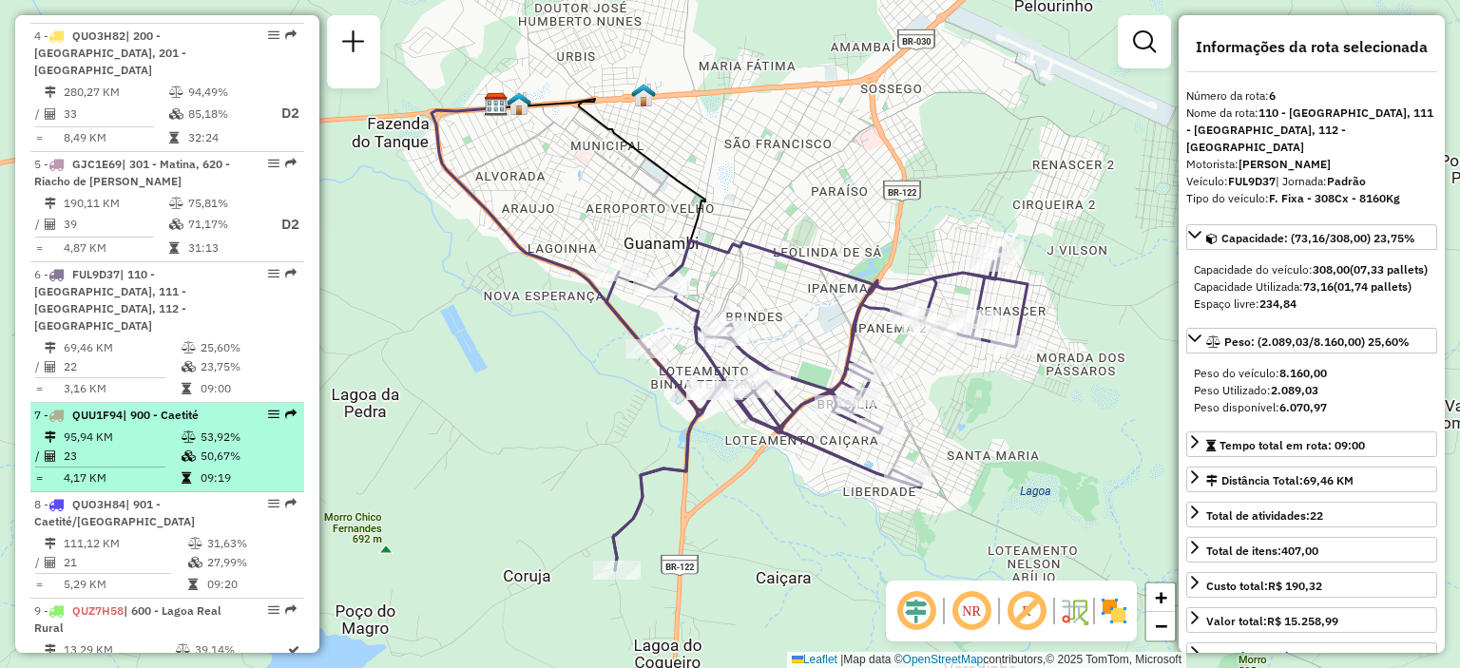
click at [129, 447] on td "23" at bounding box center [122, 456] width 118 height 19
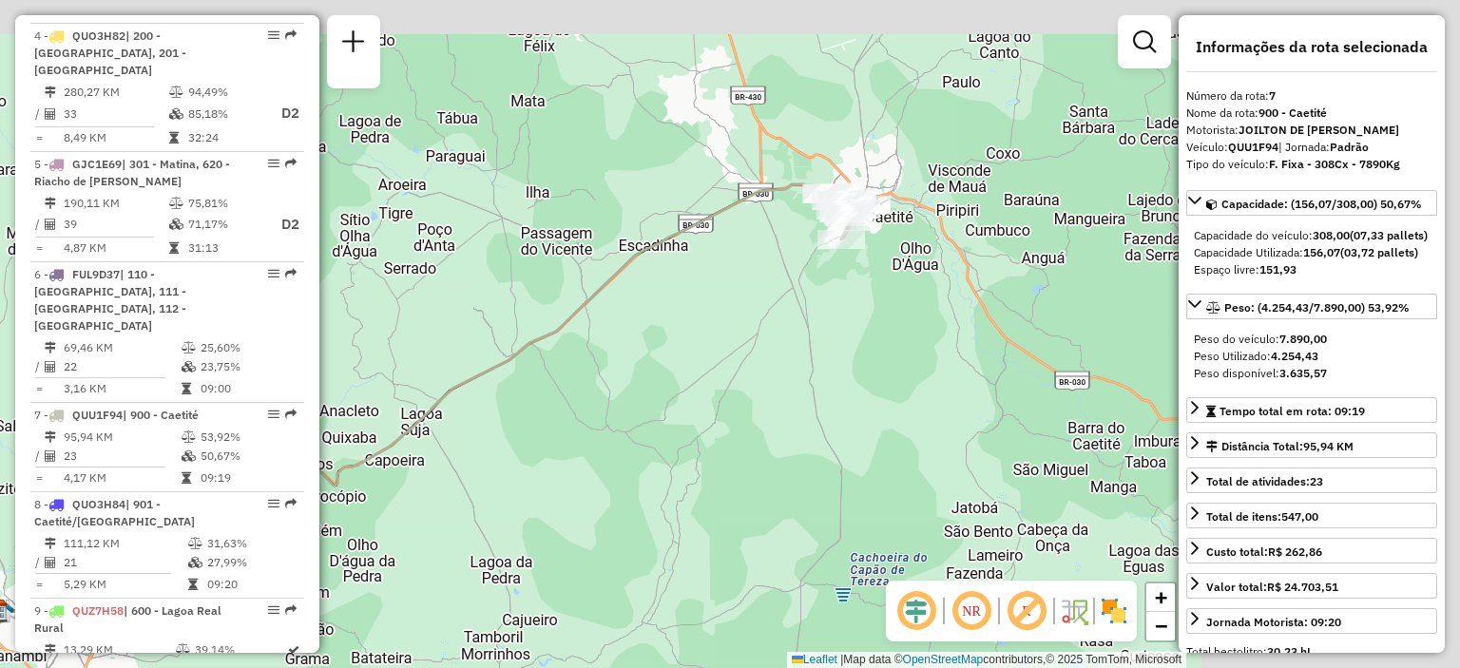
drag, startPoint x: 1002, startPoint y: 364, endPoint x: 693, endPoint y: 431, distance: 316.1
click at [693, 431] on div "Janela de atendimento Grade de atendimento Capacidade Transportadoras Veículos …" at bounding box center [730, 334] width 1460 height 668
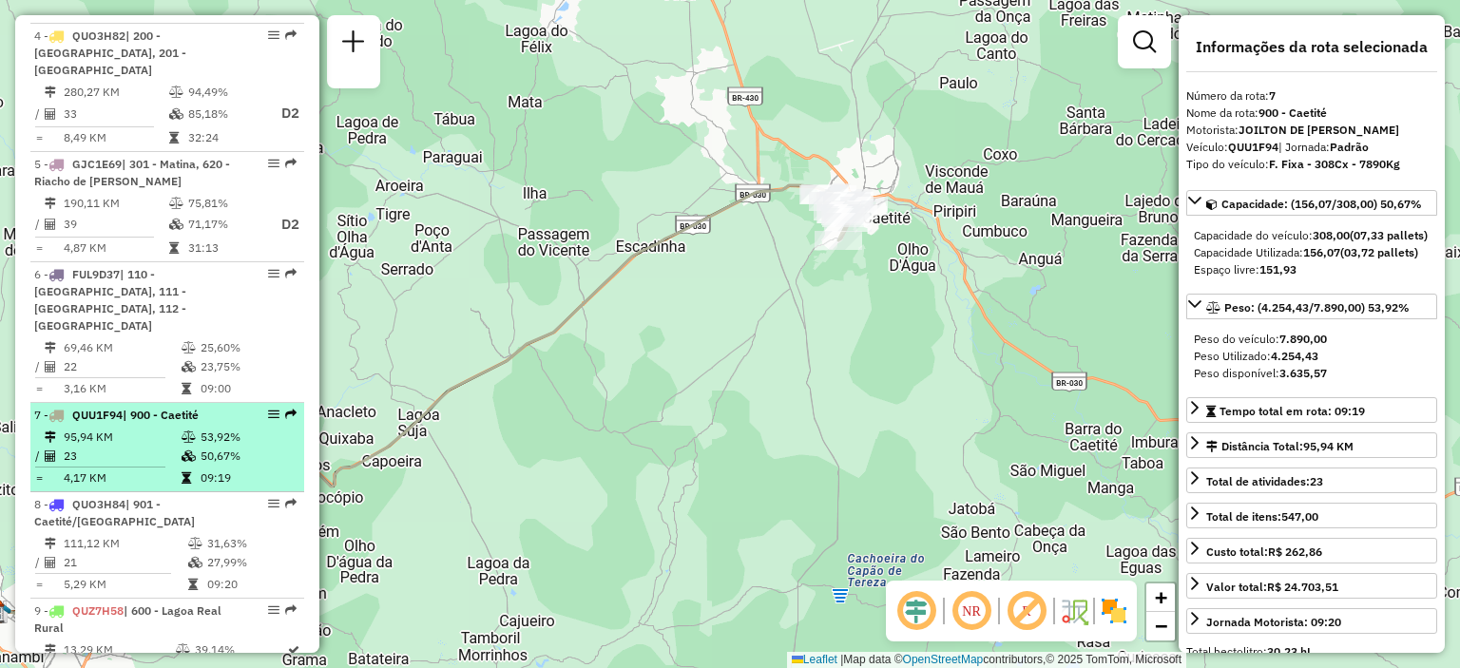
scroll to position [1224, 0]
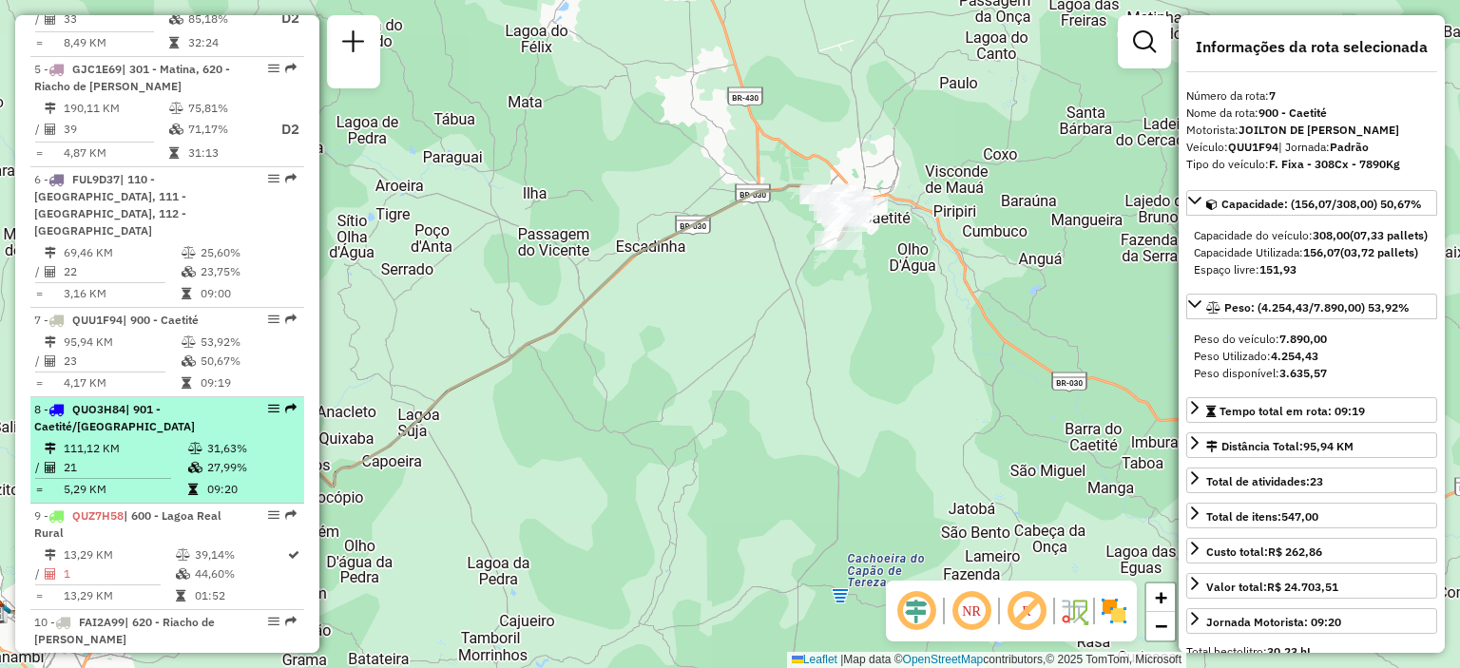
click at [158, 405] on span "| 901 - Caetité/[GEOGRAPHIC_DATA]" at bounding box center [114, 417] width 161 height 31
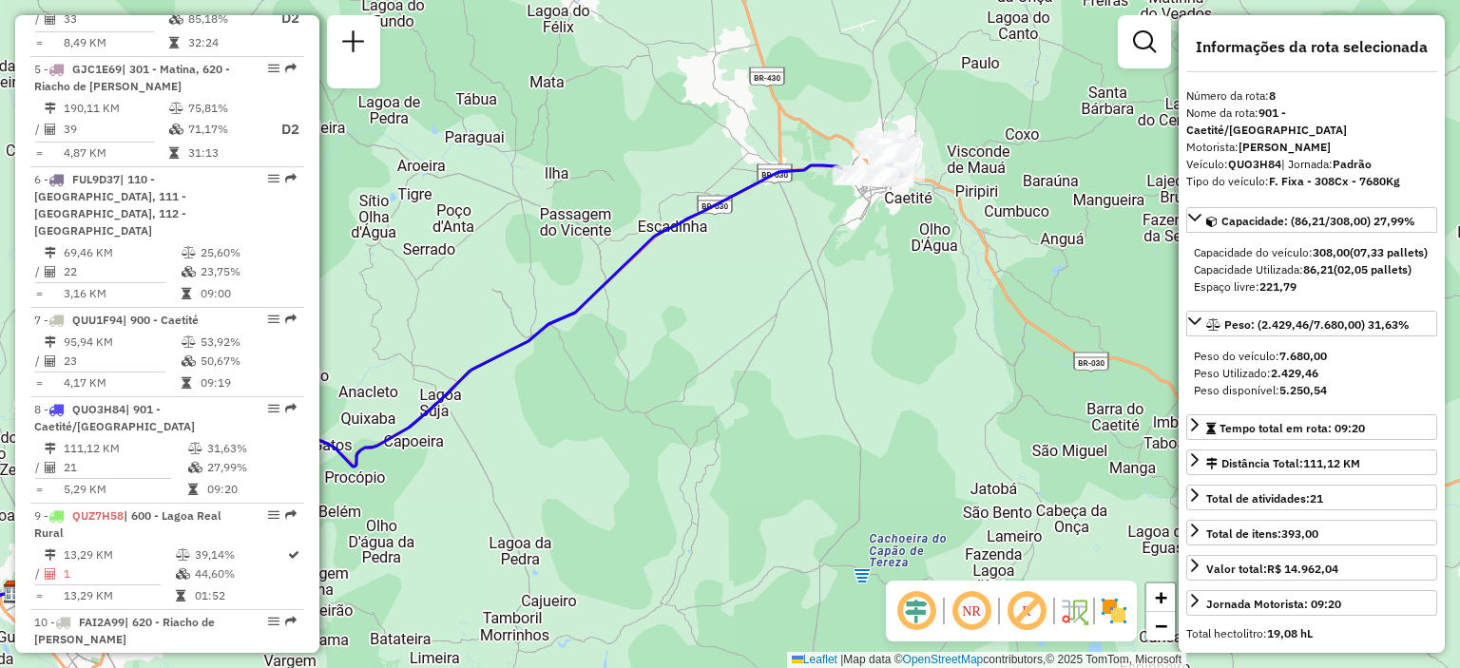
drag, startPoint x: 899, startPoint y: 296, endPoint x: 482, endPoint y: 360, distance: 422.4
click at [491, 360] on div "Janela de atendimento Grade de atendimento Capacidade Transportadoras Veículos …" at bounding box center [730, 334] width 1460 height 668
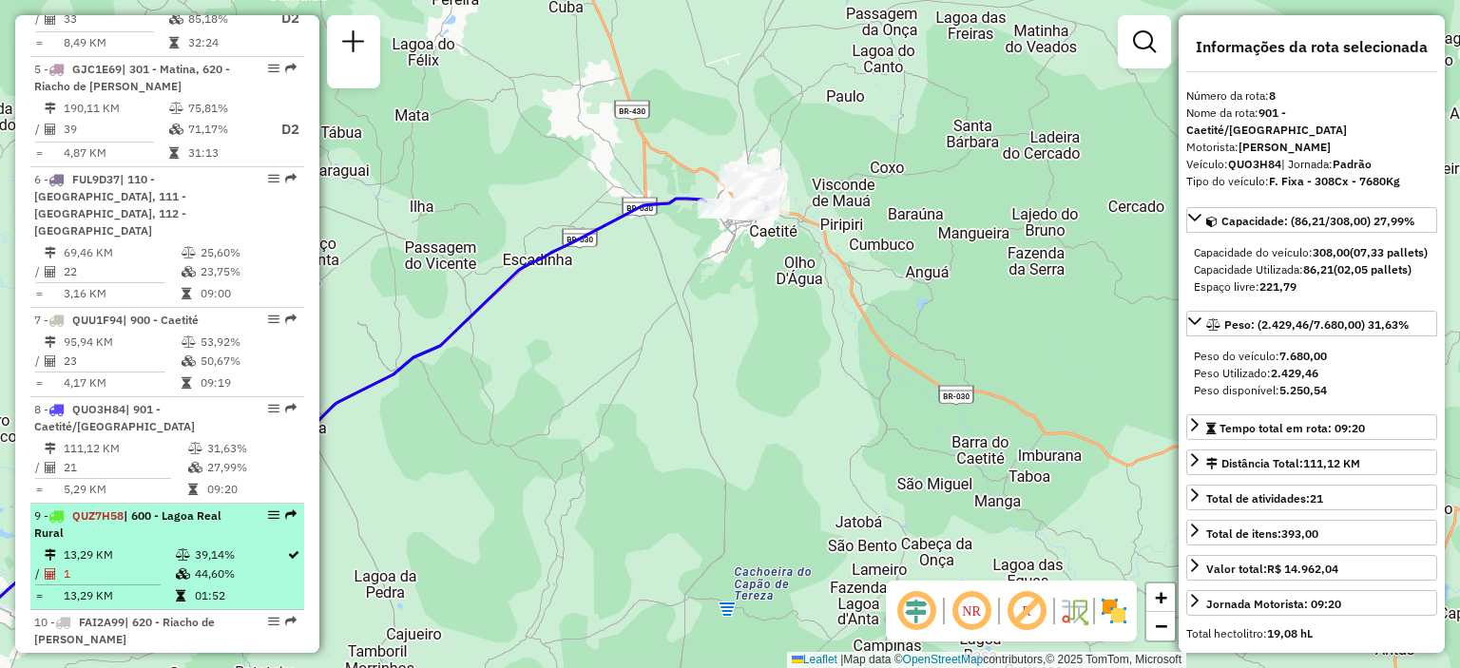
click at [122, 514] on div "9 - QUZ7H58 | 600 - Lagoa Real Rural" at bounding box center [135, 525] width 202 height 34
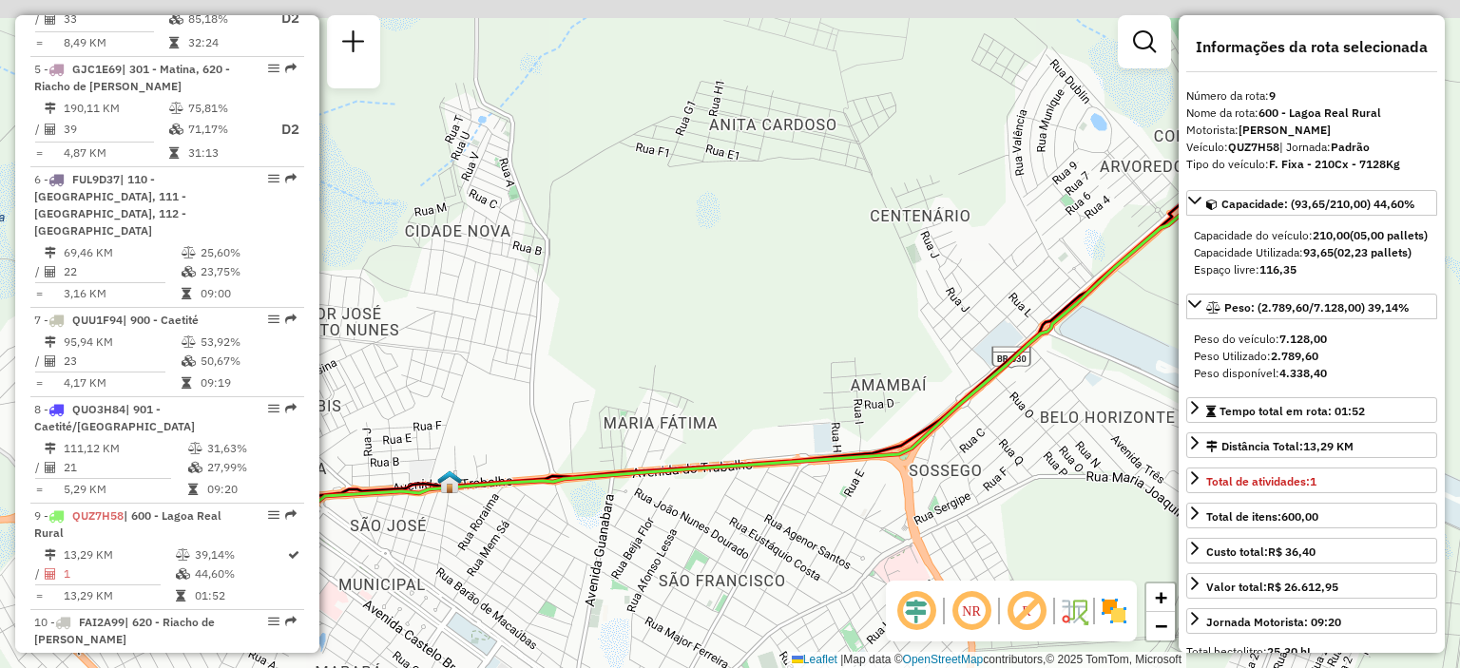
drag, startPoint x: 881, startPoint y: 230, endPoint x: 609, endPoint y: 269, distance: 274.7
click at [609, 269] on div "Janela de atendimento Grade de atendimento Capacidade Transportadoras Veículos …" at bounding box center [730, 334] width 1460 height 668
